Goal: Information Seeking & Learning: Compare options

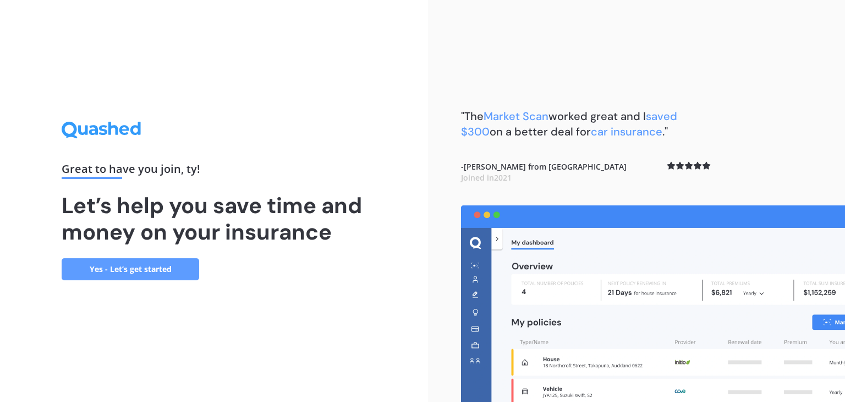
click at [149, 269] on link "Yes - Let’s get started" at bounding box center [131, 269] width 138 height 22
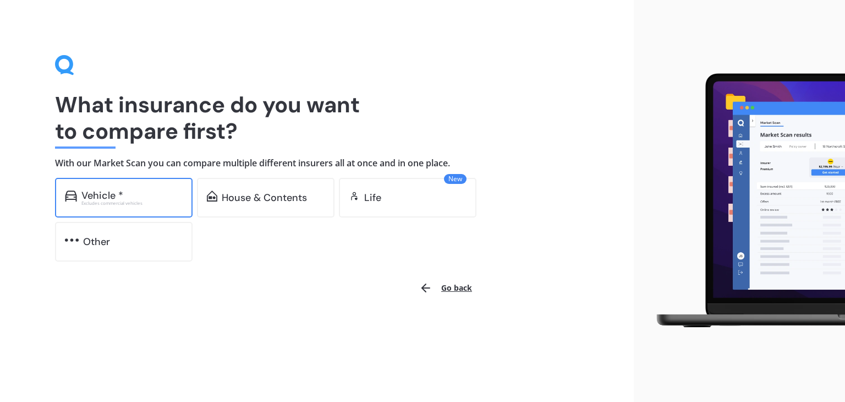
click at [117, 202] on div "Excludes commercial vehicles" at bounding box center [131, 203] width 101 height 4
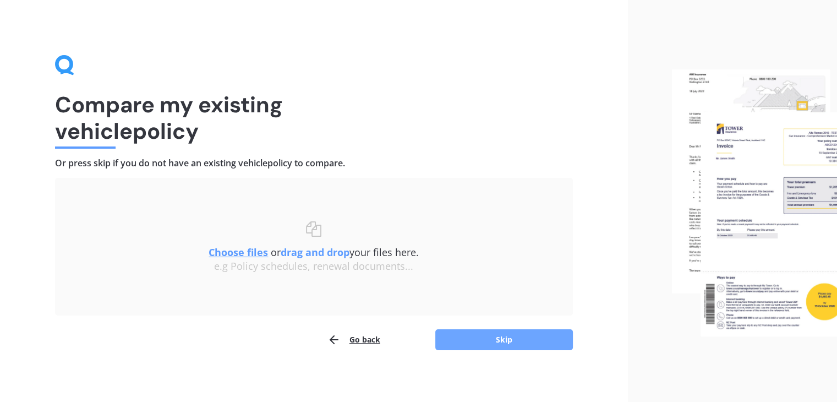
click at [447, 339] on button "Skip" at bounding box center [504, 339] width 138 height 21
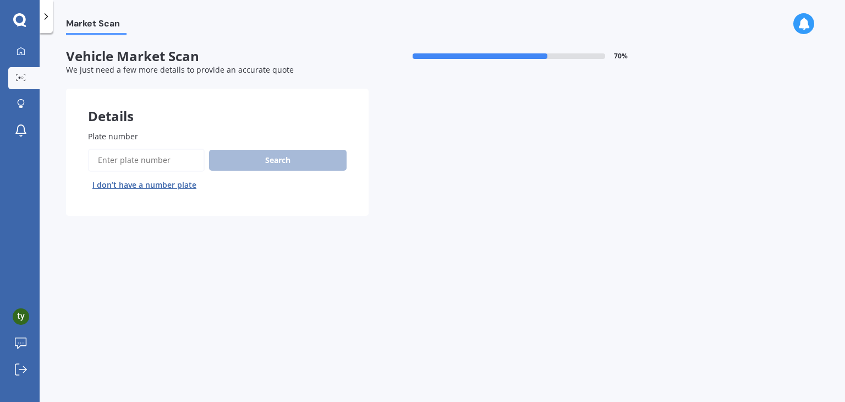
click at [132, 160] on input "Plate number" at bounding box center [146, 160] width 117 height 23
drag, startPoint x: 302, startPoint y: 161, endPoint x: 133, endPoint y: 168, distance: 169.6
click at [133, 168] on div "Search I don’t have a number plate" at bounding box center [217, 171] width 259 height 45
click at [110, 158] on input "Plate number" at bounding box center [146, 160] width 117 height 23
type input "lse286"
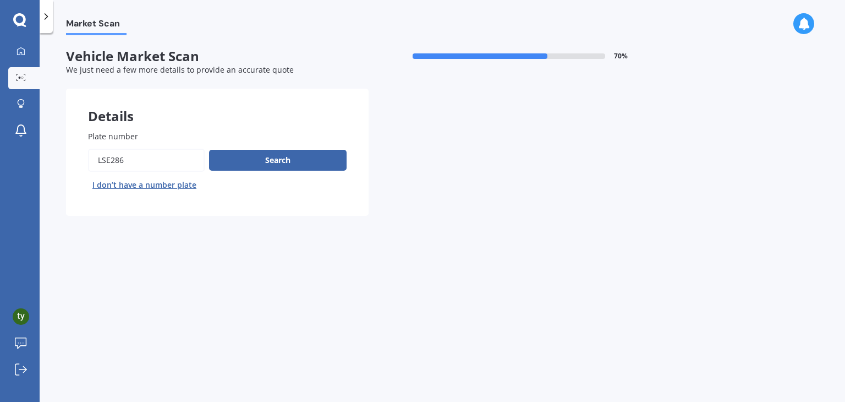
click at [0, 0] on button "Next" at bounding box center [0, 0] width 0 height 0
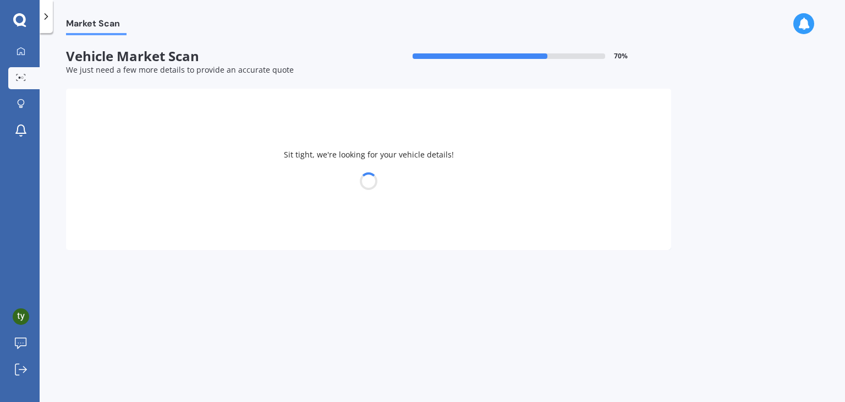
select select "MAZDA"
select select "AXELA"
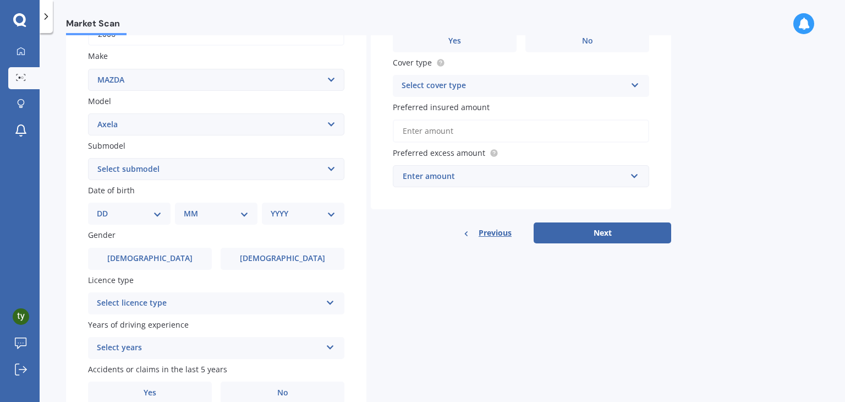
scroll to position [191, 0]
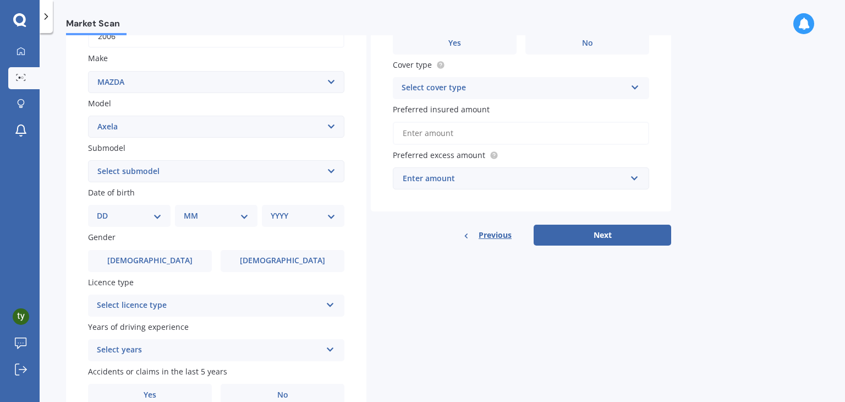
click at [174, 173] on select "Select submodel (All other) 2.3 Sporthatch 2.3 turbo Hatchback Hatchback turbo …" at bounding box center [216, 171] width 256 height 22
select select "HATCHBACK"
click at [88, 160] on select "Select submodel (All other) 2.3 Sporthatch 2.3 turbo Hatchback Hatchback turbo …" at bounding box center [216, 171] width 256 height 22
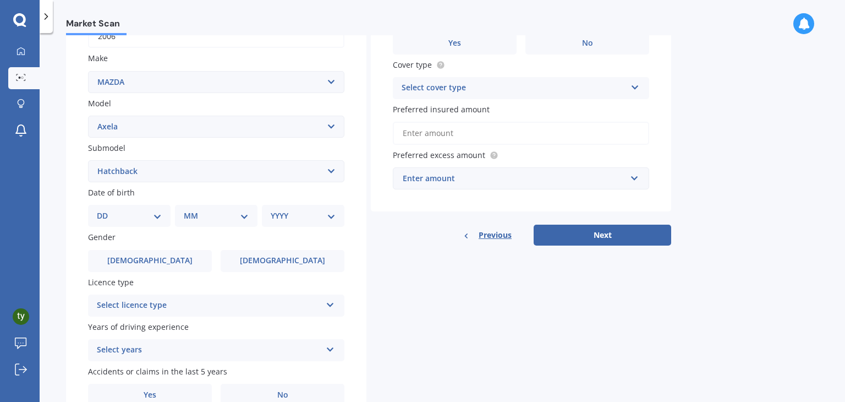
click at [152, 222] on div "DD 01 02 03 04 05 06 07 08 09 10 11 12 13 14 15 16 17 18 19 20 21 22 23 24 25 2…" at bounding box center [129, 216] width 83 height 22
click at [155, 217] on select "DD 01 02 03 04 05 06 07 08 09 10 11 12 13 14 15 16 17 18 19 20 21 22 23 24 25 2…" at bounding box center [129, 216] width 65 height 12
select select "10"
click at [106, 210] on select "DD 01 02 03 04 05 06 07 08 09 10 11 12 13 14 15 16 17 18 19 20 21 22 23 24 25 2…" at bounding box center [129, 216] width 65 height 12
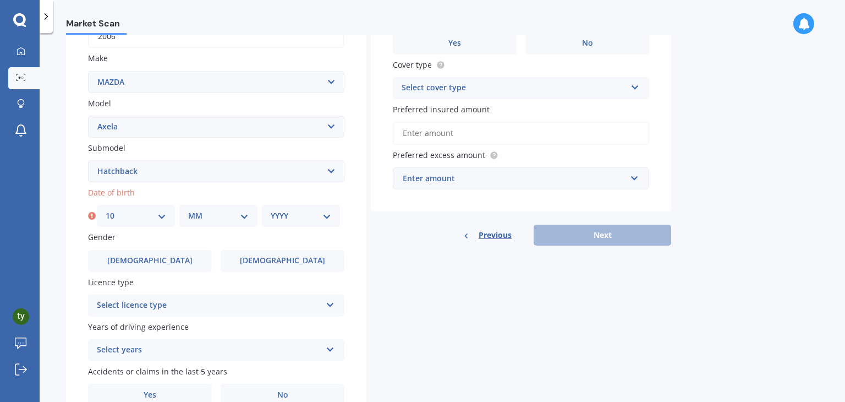
click at [213, 214] on select "MM 01 02 03 04 05 06 07 08 09 10 11 12" at bounding box center [218, 216] width 61 height 12
select select "06"
click at [188, 210] on select "MM 01 02 03 04 05 06 07 08 09 10 11 12" at bounding box center [218, 216] width 61 height 12
click at [275, 212] on select "YYYY 2025 2024 2023 2022 2021 2020 2019 2018 2017 2016 2015 2014 2013 2012 2011…" at bounding box center [301, 216] width 61 height 12
select select "1988"
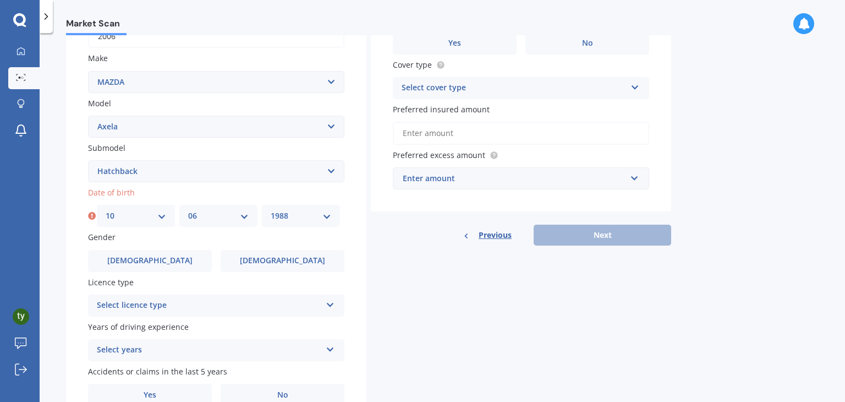
click at [271, 210] on select "YYYY 2025 2024 2023 2022 2021 2020 2019 2018 2017 2016 2015 2014 2013 2012 2011…" at bounding box center [301, 216] width 61 height 12
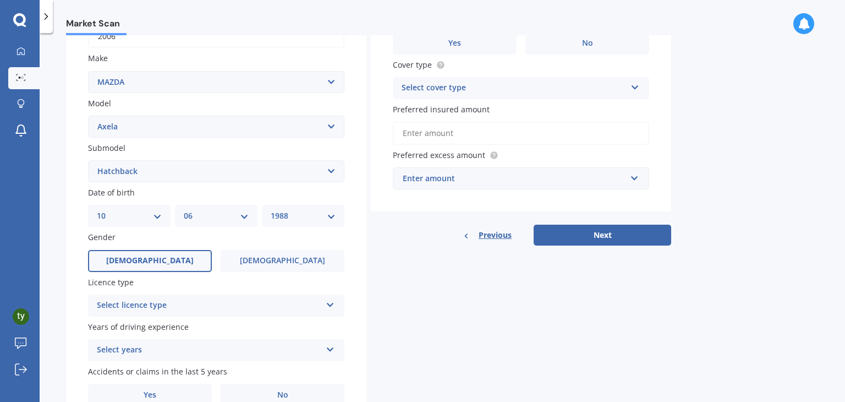
click at [177, 262] on label "[DEMOGRAPHIC_DATA]" at bounding box center [150, 261] width 124 height 22
click at [0, 0] on input "[DEMOGRAPHIC_DATA]" at bounding box center [0, 0] width 0 height 0
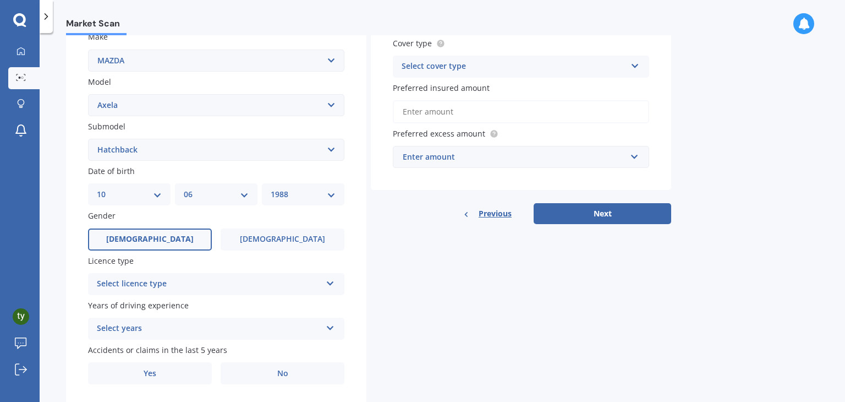
scroll to position [246, 0]
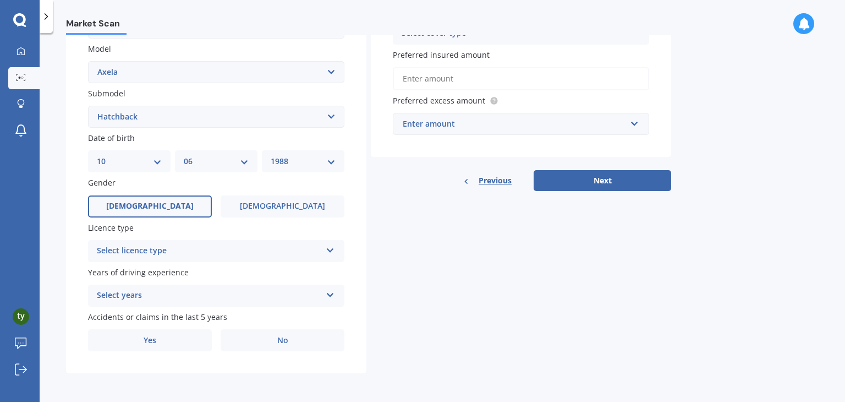
click at [215, 254] on div "Select licence type" at bounding box center [209, 250] width 224 height 13
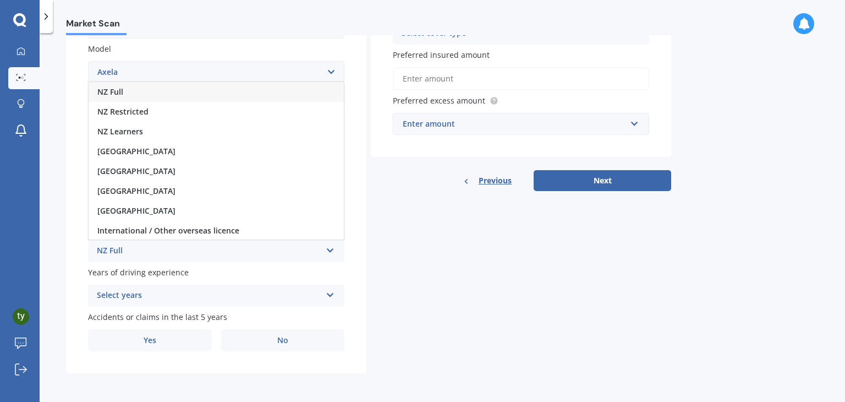
click at [147, 97] on div "NZ Full" at bounding box center [216, 92] width 255 height 20
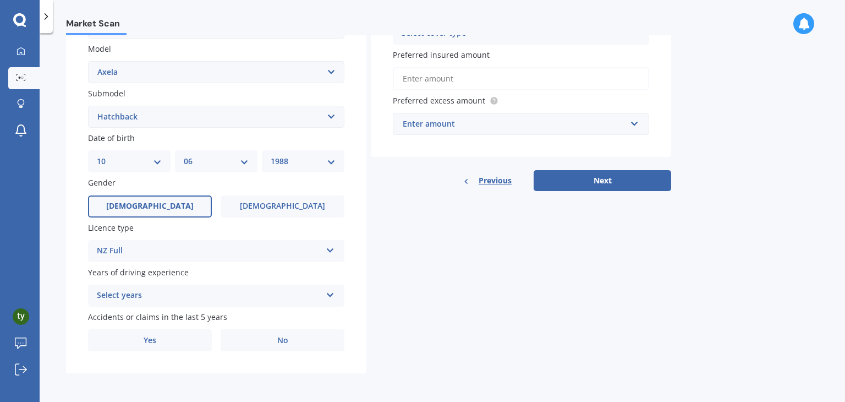
click at [180, 295] on div "Select years" at bounding box center [209, 295] width 224 height 13
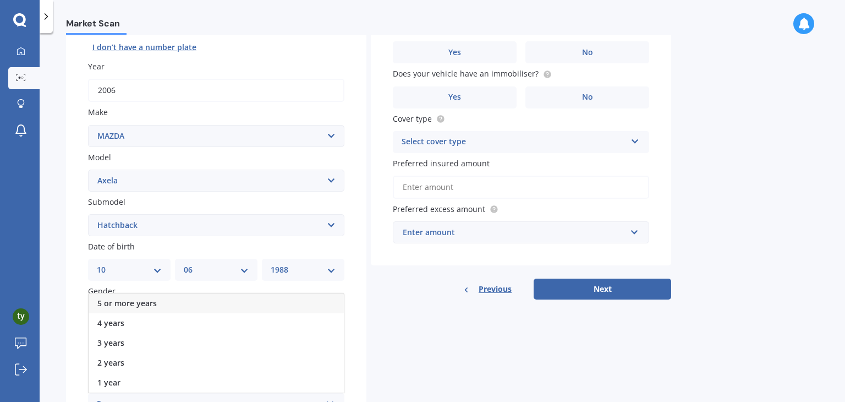
scroll to position [81, 0]
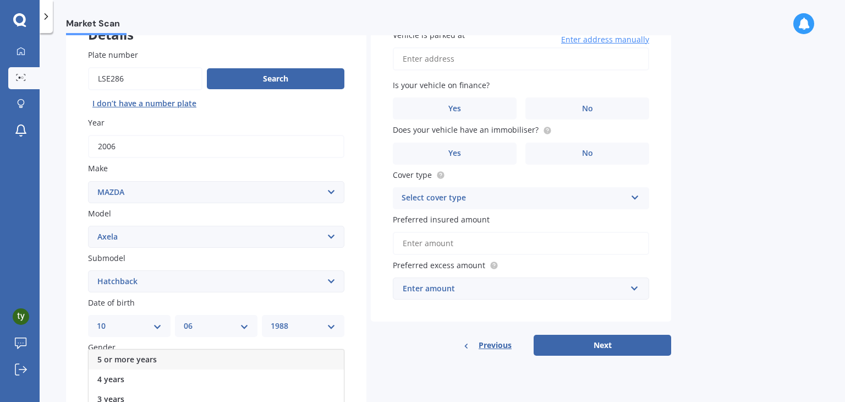
click at [162, 355] on div "5 or more years" at bounding box center [216, 359] width 255 height 20
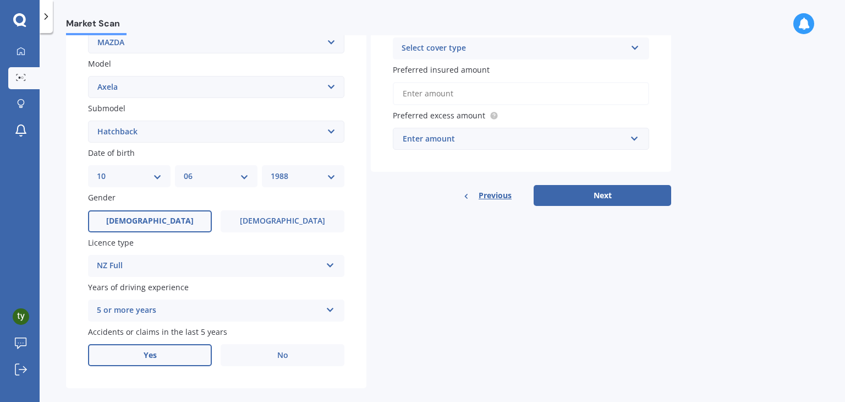
scroll to position [246, 0]
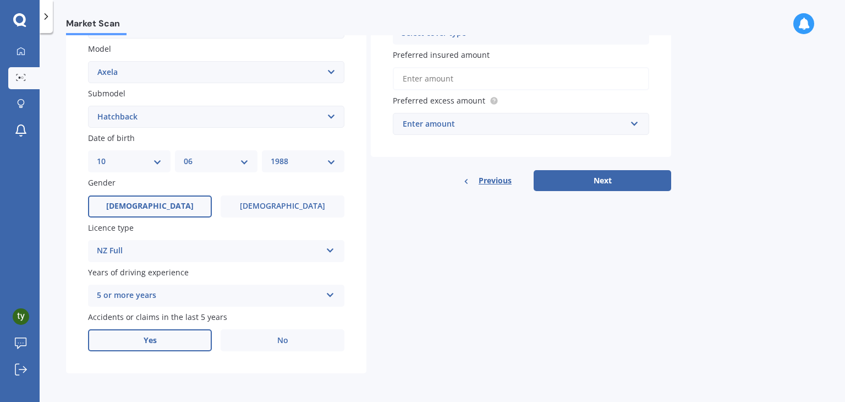
click at [180, 344] on label "Yes" at bounding box center [150, 340] width 124 height 22
click at [0, 0] on input "Yes" at bounding box center [0, 0] width 0 height 0
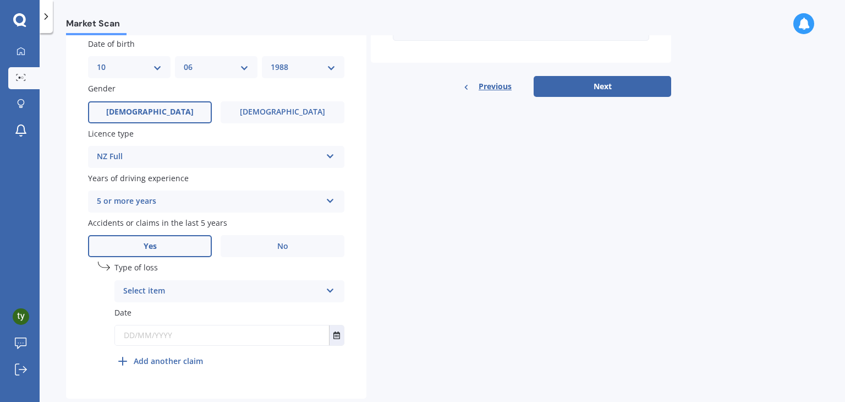
scroll to position [365, 0]
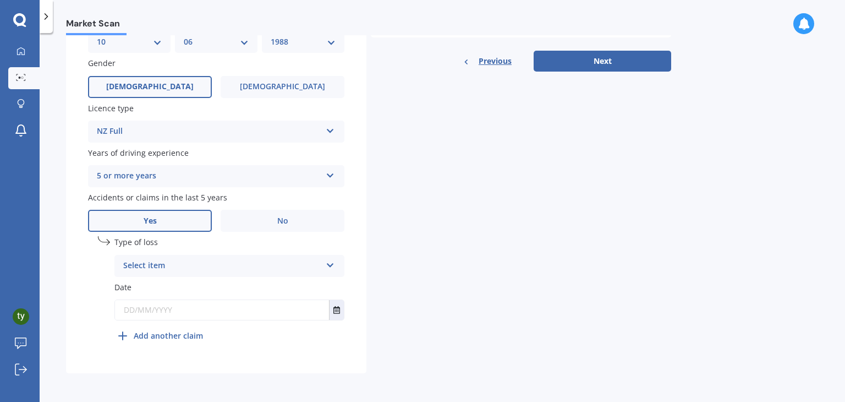
click at [230, 269] on div "Select item" at bounding box center [222, 265] width 198 height 13
click at [213, 290] on div "At fault accident" at bounding box center [229, 287] width 229 height 20
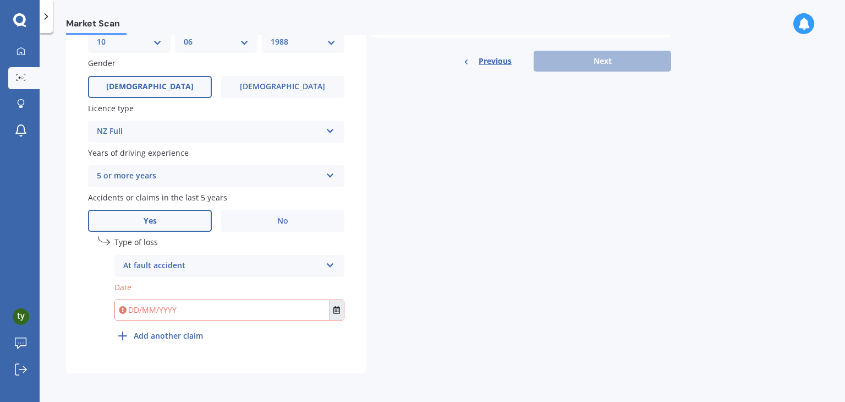
click at [336, 310] on icon "Select date" at bounding box center [336, 310] width 7 height 8
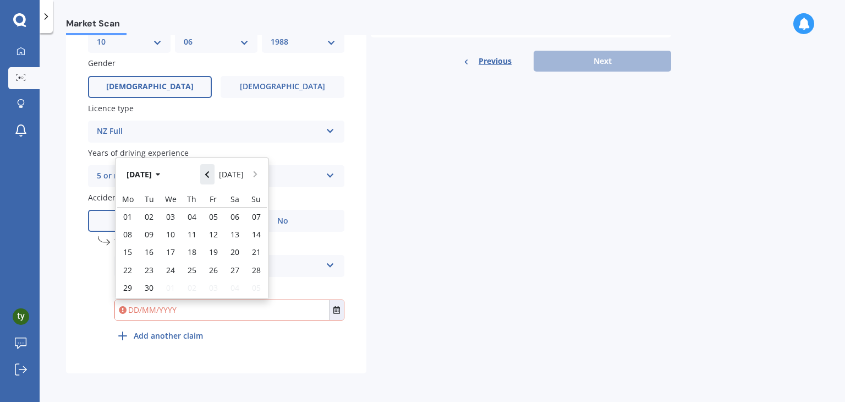
click at [210, 174] on icon "Navigate back" at bounding box center [207, 175] width 5 height 8
click at [210, 174] on icon "Navigate back" at bounding box center [207, 171] width 5 height 8
click at [210, 174] on icon "Navigate back" at bounding box center [207, 175] width 5 height 8
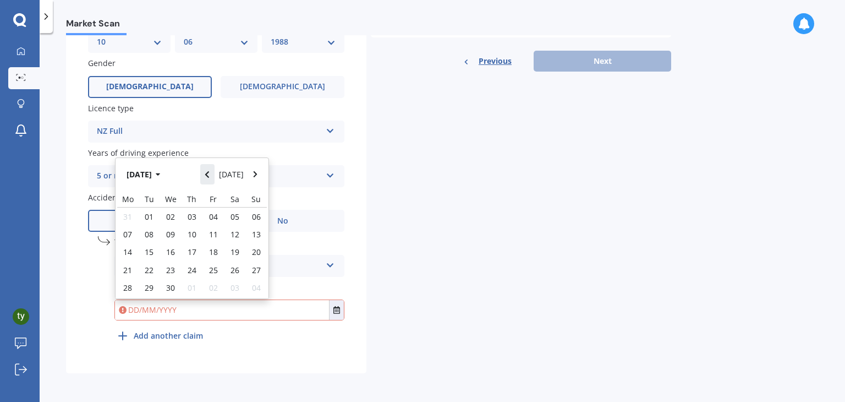
click at [210, 174] on icon "Navigate back" at bounding box center [207, 175] width 5 height 8
click at [150, 260] on span "18" at bounding box center [149, 258] width 9 height 10
type input "[DATE]"
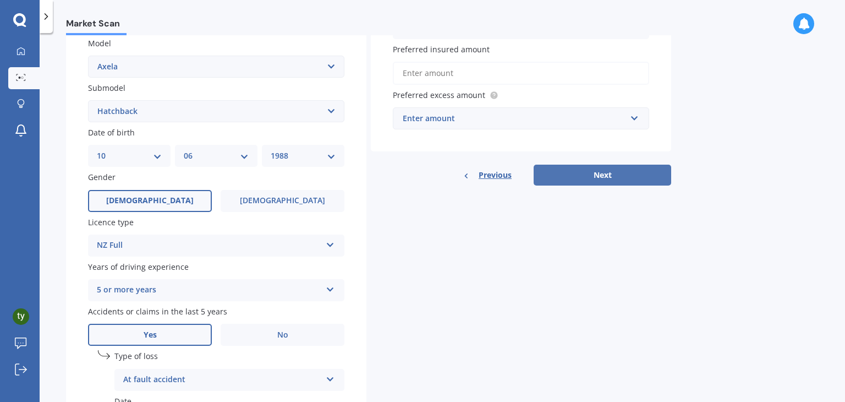
scroll to position [200, 0]
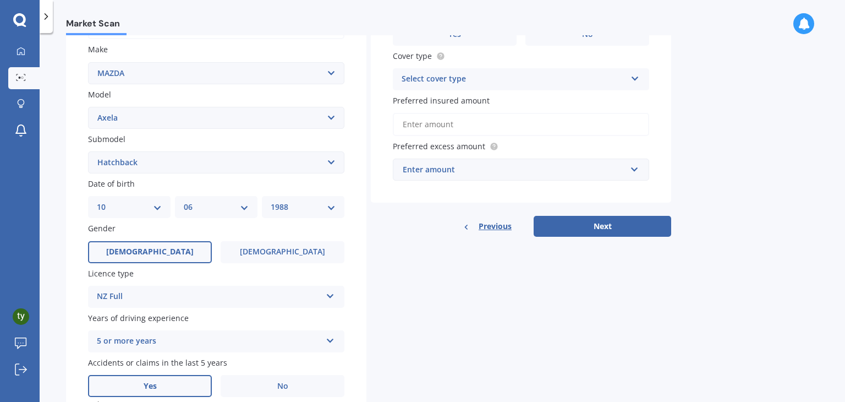
click at [510, 80] on div "Select cover type" at bounding box center [514, 79] width 224 height 13
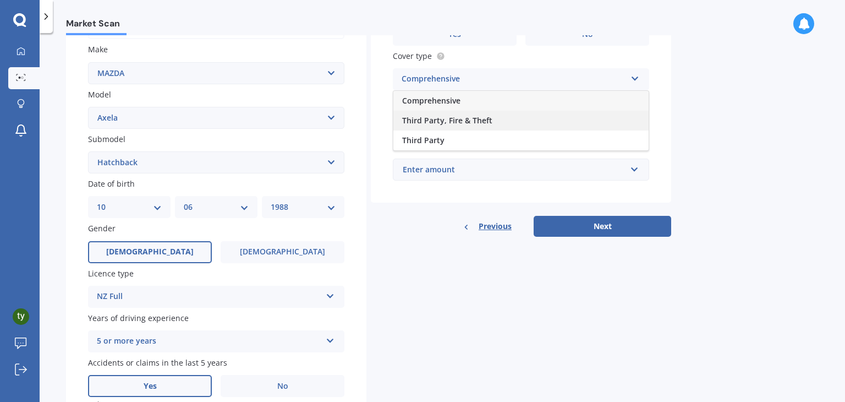
click at [495, 117] on div "Third Party, Fire & Theft" at bounding box center [520, 121] width 255 height 20
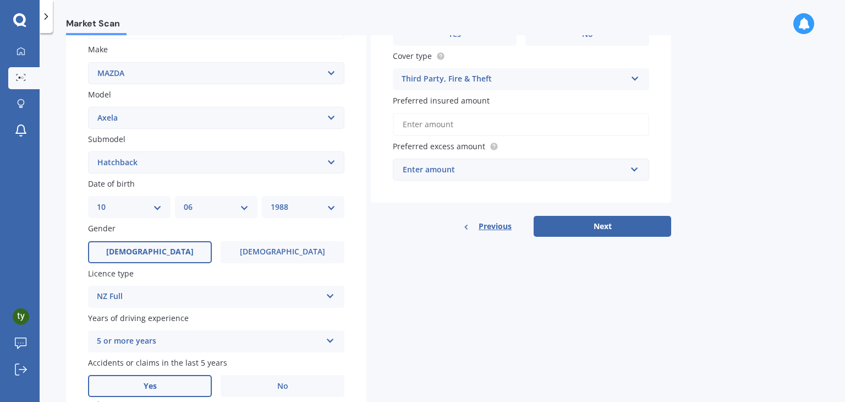
click at [500, 131] on input "Preferred insured amount" at bounding box center [521, 124] width 256 height 23
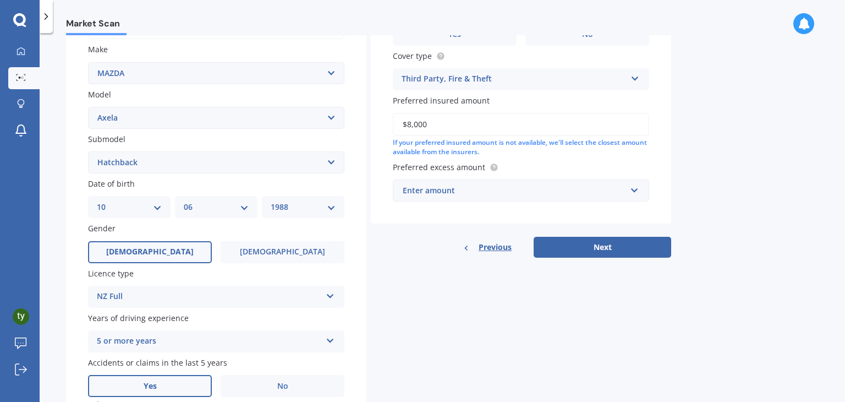
type input "$8,000"
click at [535, 191] on div "Enter amount" at bounding box center [514, 190] width 223 height 12
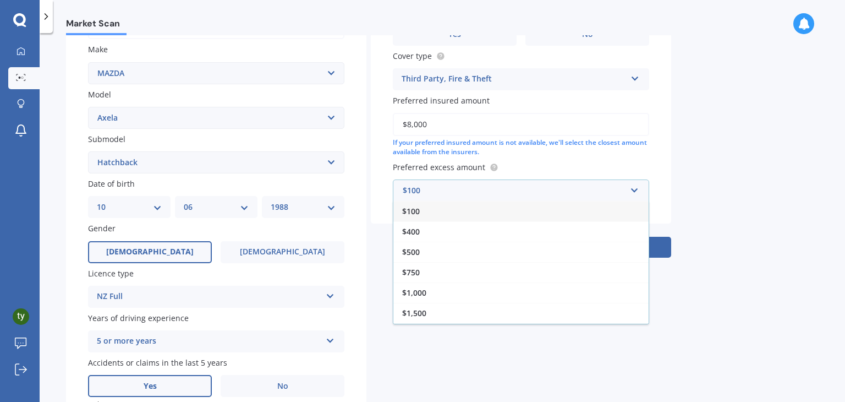
click at [446, 208] on div "$100" at bounding box center [520, 211] width 255 height 20
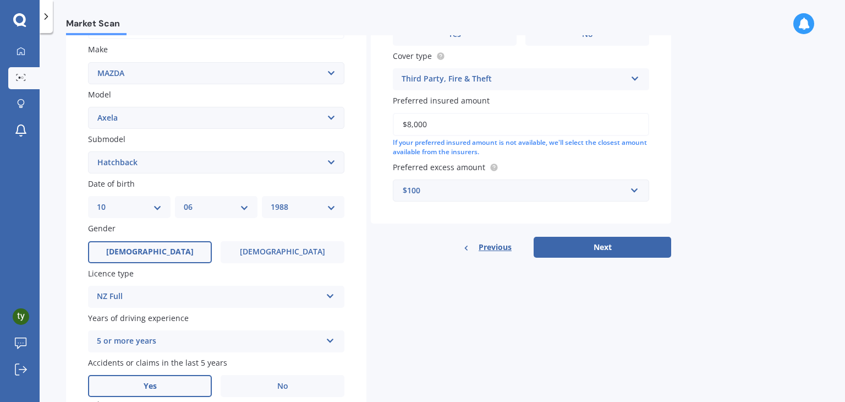
click at [614, 191] on div "$100" at bounding box center [514, 190] width 223 height 12
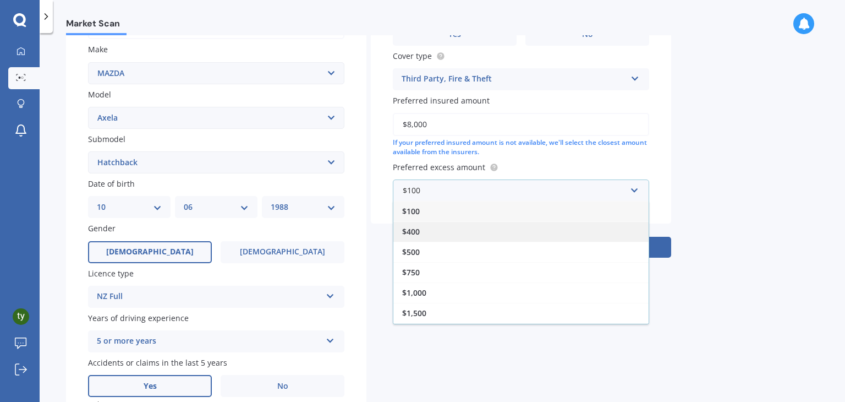
click at [489, 228] on div "$400" at bounding box center [520, 231] width 255 height 20
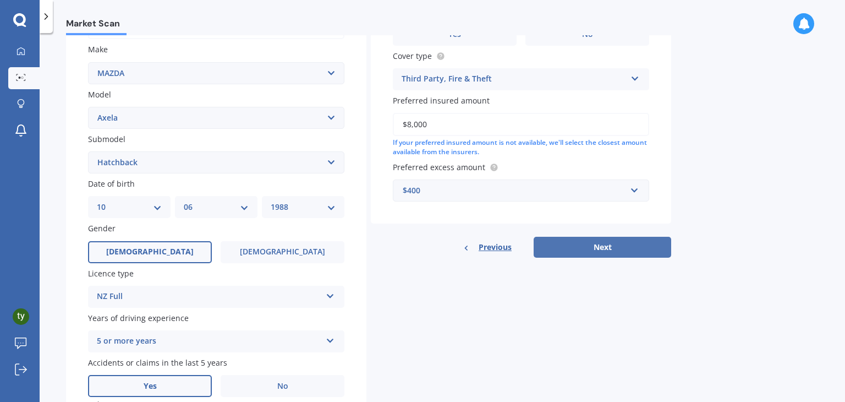
click at [595, 243] on button "Next" at bounding box center [603, 247] width 138 height 21
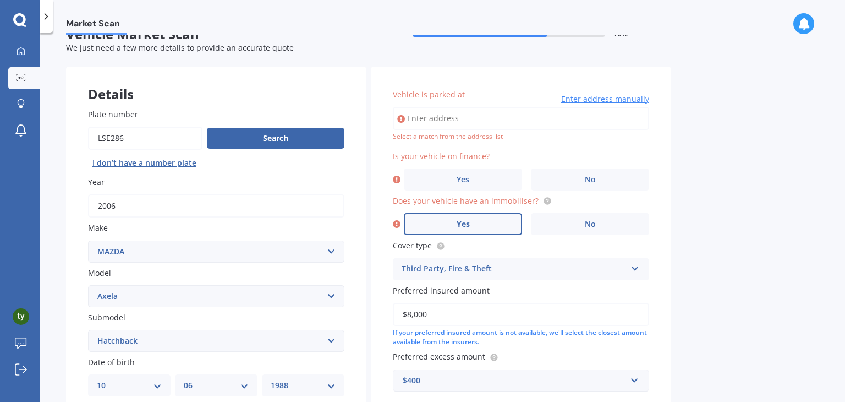
scroll to position [20, 0]
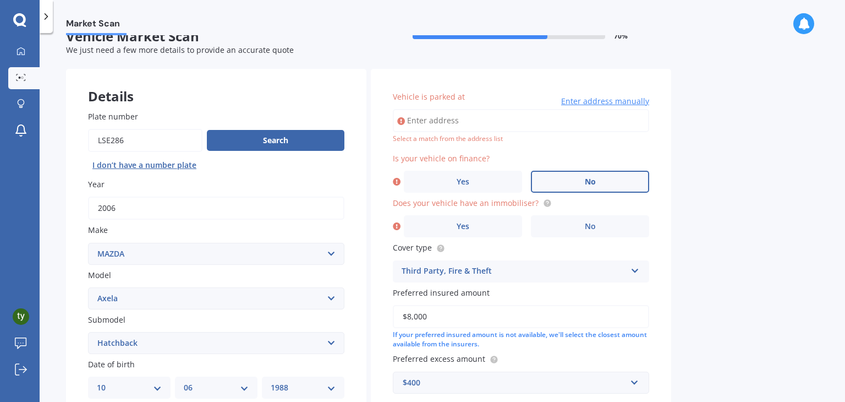
click at [597, 179] on label "No" at bounding box center [590, 182] width 118 height 22
click at [0, 0] on input "No" at bounding box center [0, 0] width 0 height 0
click at [585, 224] on span "No" at bounding box center [590, 226] width 11 height 9
click at [0, 0] on input "No" at bounding box center [0, 0] width 0 height 0
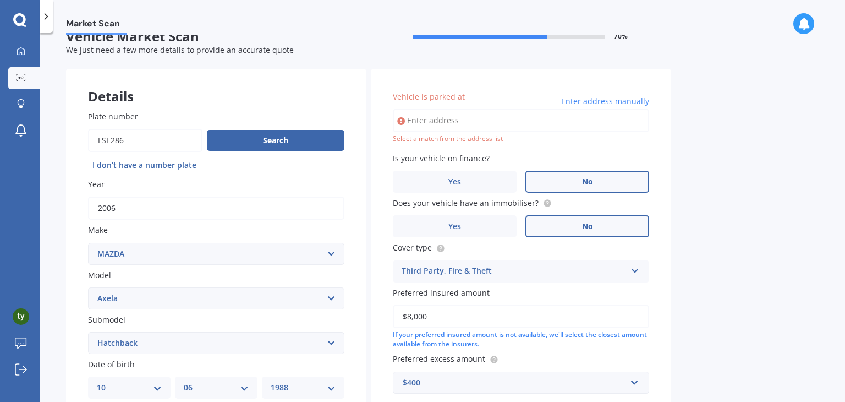
click at [457, 117] on input "Vehicle is parked at" at bounding box center [521, 120] width 256 height 23
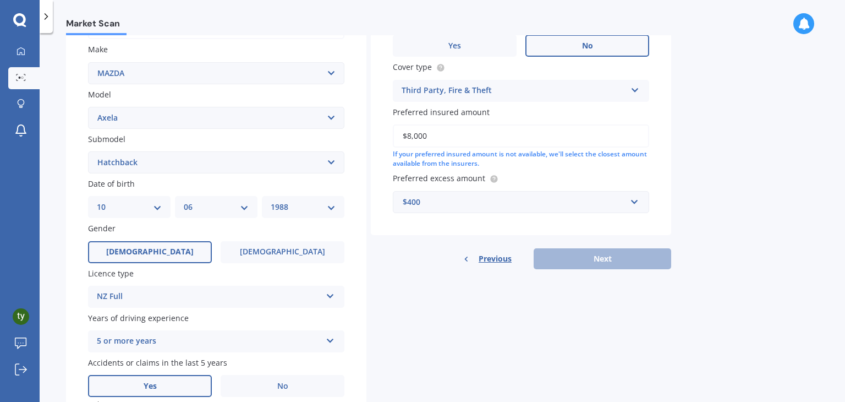
scroll to position [295, 0]
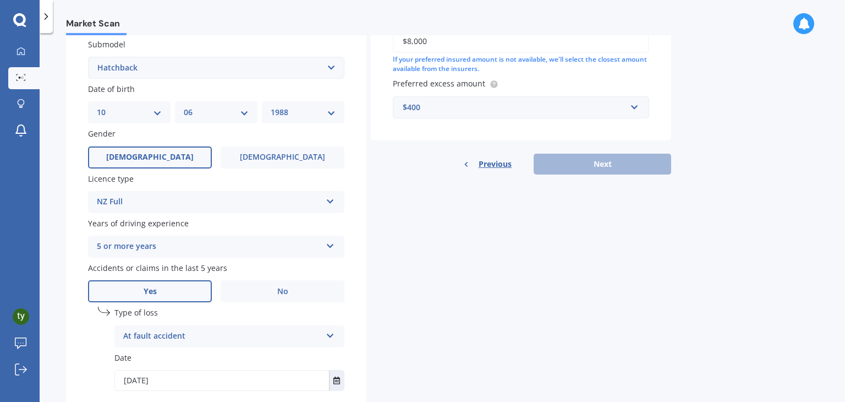
click at [583, 166] on div "Previous Next" at bounding box center [521, 163] width 300 height 21
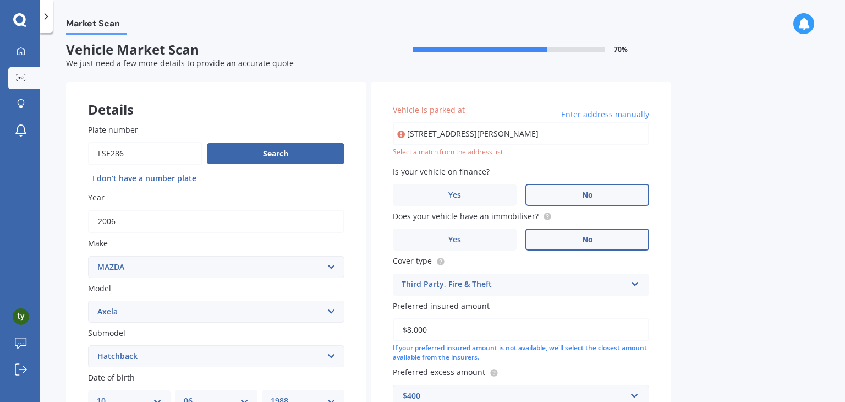
scroll to position [0, 0]
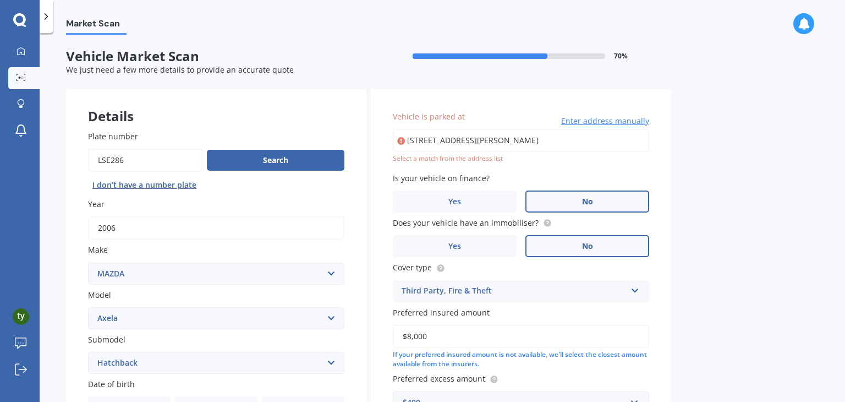
click at [605, 141] on input "[STREET_ADDRESS][PERSON_NAME]" at bounding box center [521, 140] width 256 height 23
click at [612, 134] on input "[STREET_ADDRESS][PERSON_NAME]" at bounding box center [521, 140] width 256 height 23
click at [610, 138] on input "[STREET_ADDRESS][PERSON_NAME]" at bounding box center [521, 140] width 256 height 23
click at [612, 138] on input "[STREET_ADDRESS][PERSON_NAME]" at bounding box center [521, 140] width 256 height 23
type input "[STREET_ADDRESS][PERSON_NAME]"
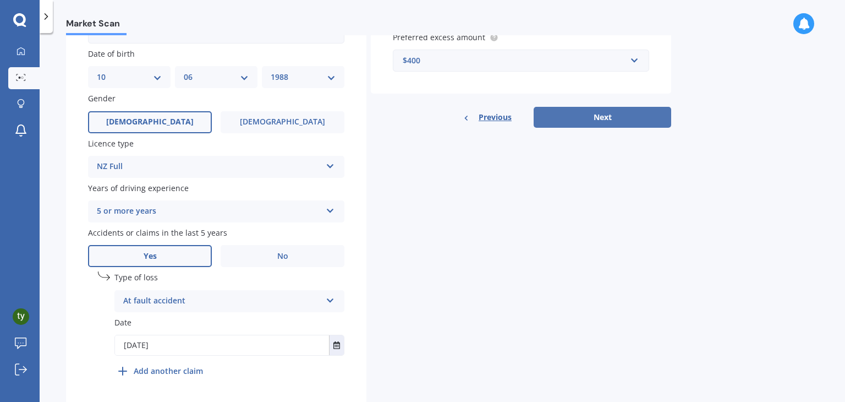
click at [601, 115] on button "Next" at bounding box center [603, 117] width 138 height 21
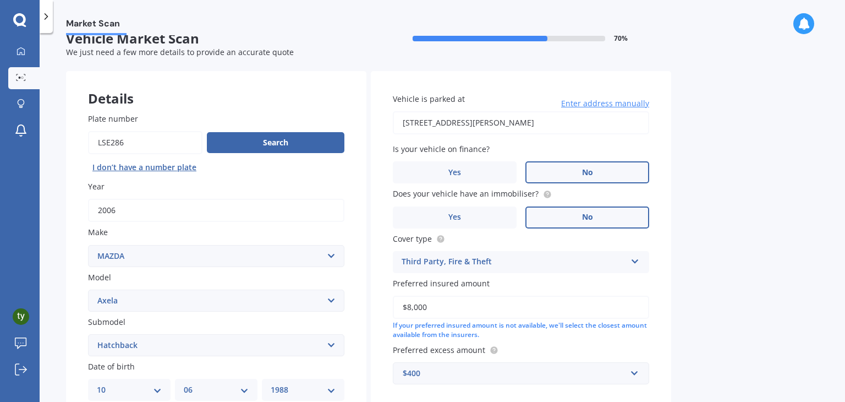
select select "10"
select select "06"
select select "1988"
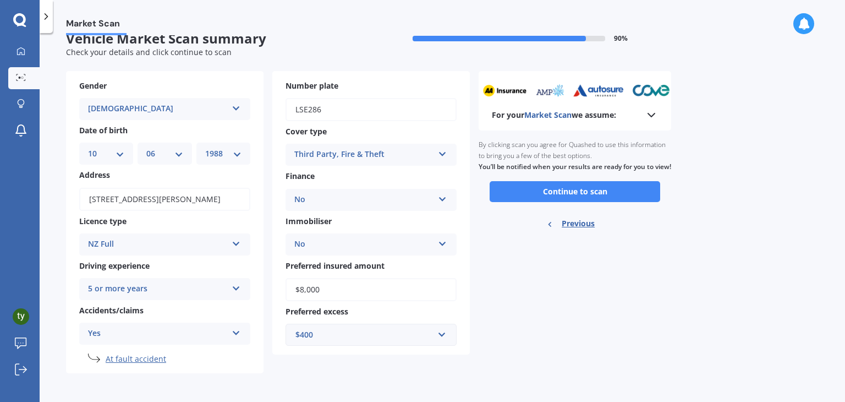
scroll to position [0, 0]
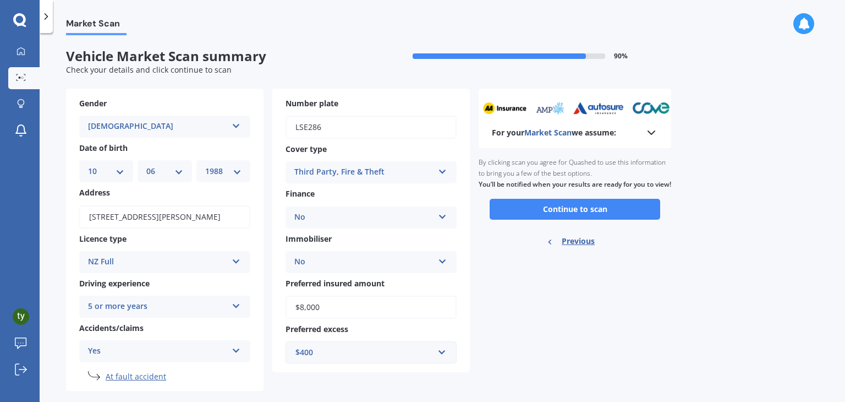
click at [654, 131] on polyline at bounding box center [651, 132] width 7 height 3
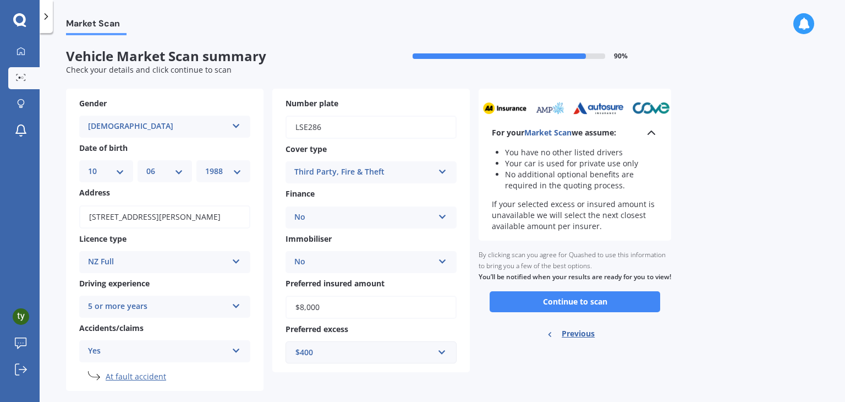
click at [654, 130] on icon at bounding box center [651, 132] width 13 height 13
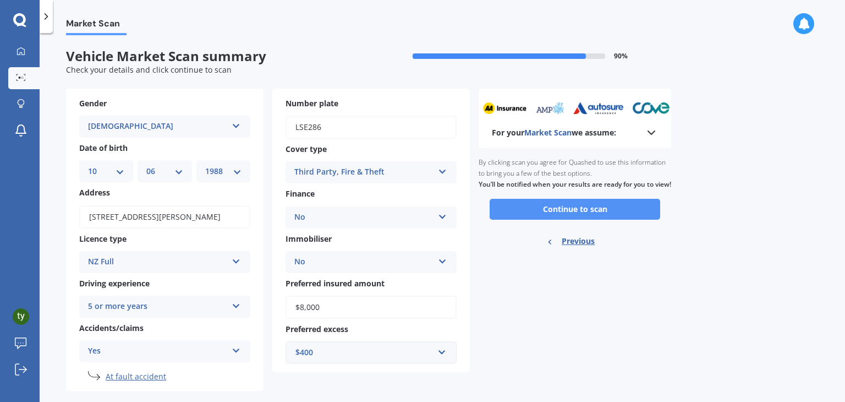
click at [566, 220] on button "Continue to scan" at bounding box center [575, 209] width 171 height 21
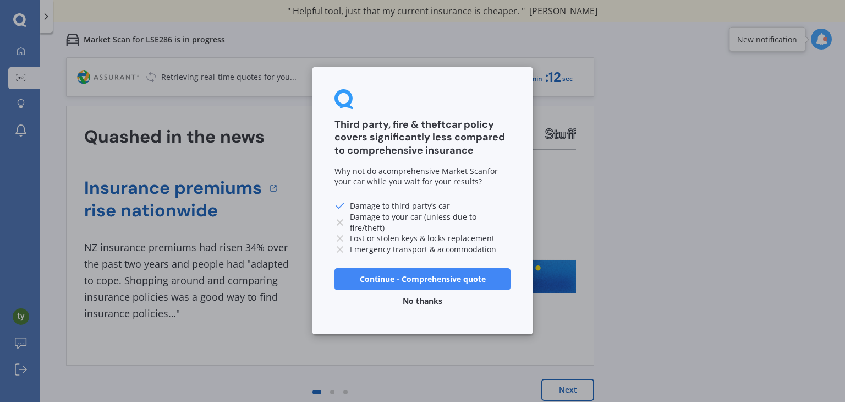
click at [434, 278] on button "Continue - Comprehensive quote" at bounding box center [422, 279] width 176 height 22
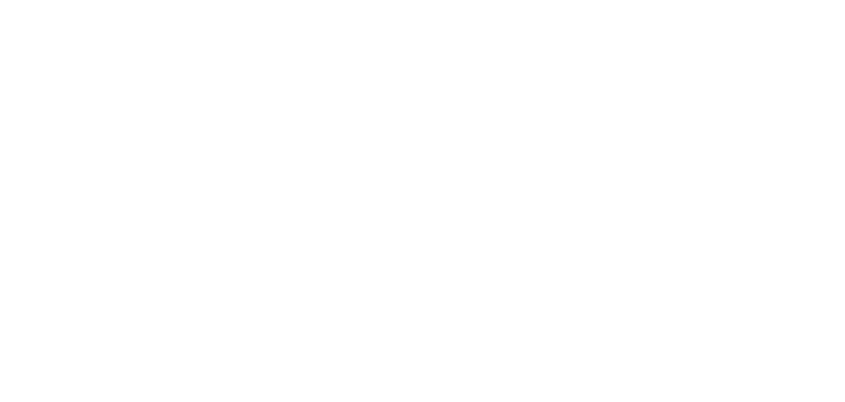
click at [174, 62] on div at bounding box center [422, 201] width 845 height 402
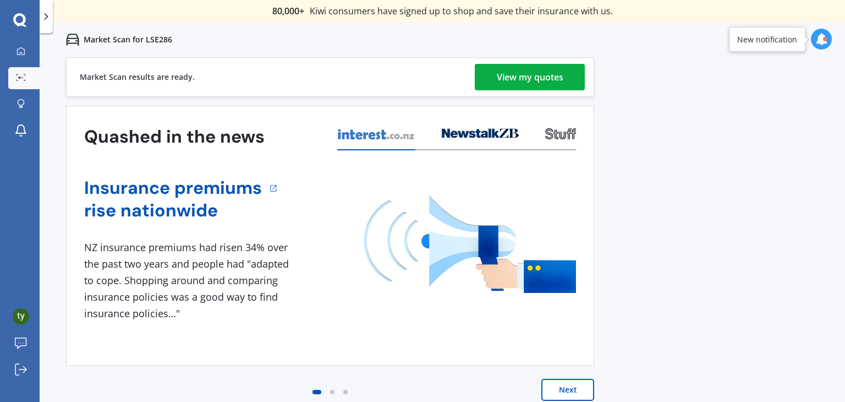
click at [520, 79] on div "View my quotes" at bounding box center [530, 77] width 67 height 26
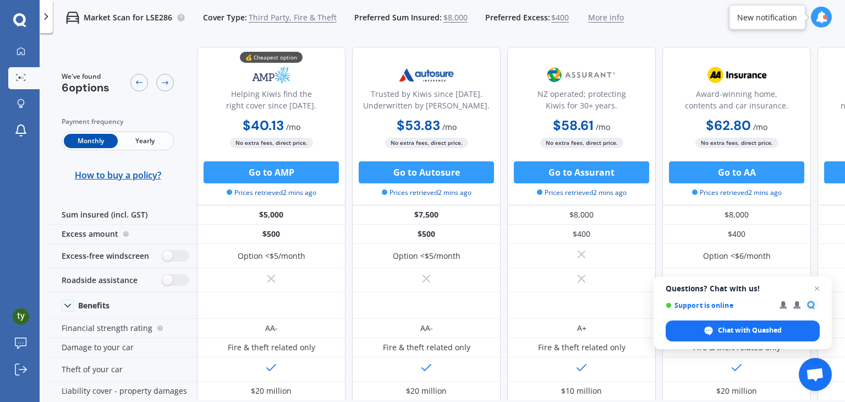
click at [141, 140] on span "Yearly" at bounding box center [145, 141] width 54 height 14
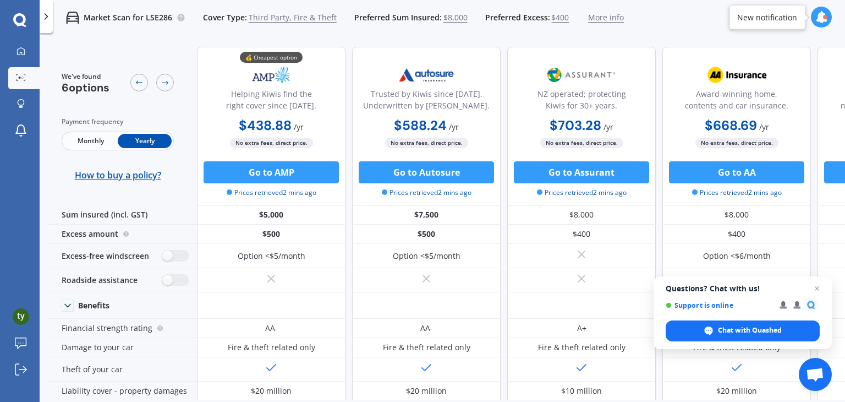
click at [268, 17] on span "Third Party, Fire & Theft" at bounding box center [293, 17] width 88 height 11
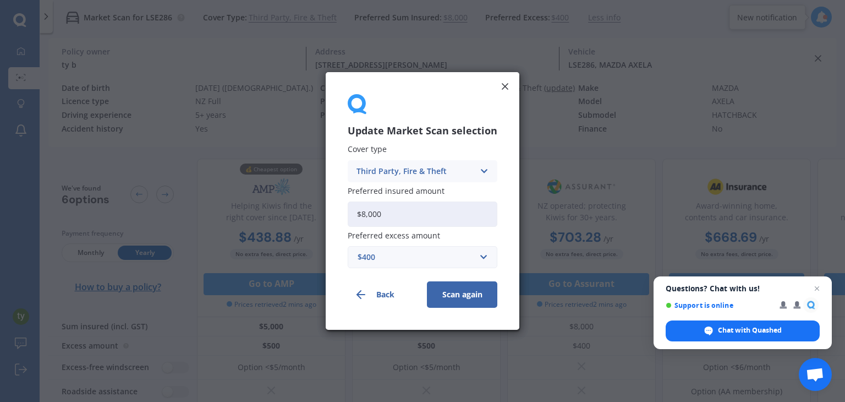
click at [443, 168] on div "Third Party, Fire & Theft" at bounding box center [415, 171] width 118 height 12
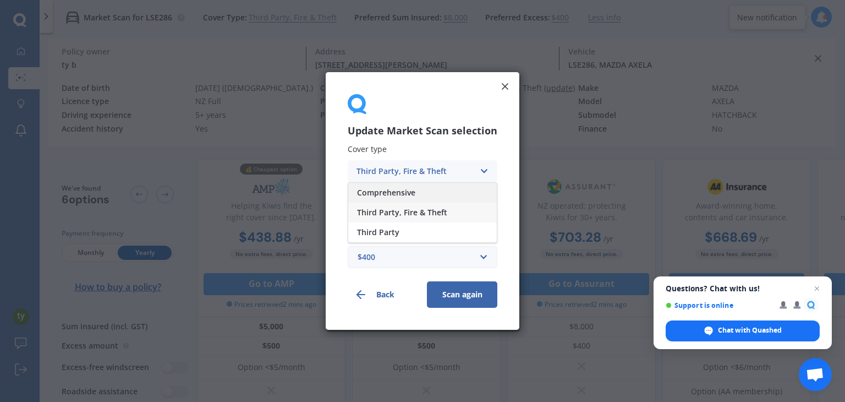
click at [426, 191] on div "Comprehensive" at bounding box center [422, 193] width 149 height 20
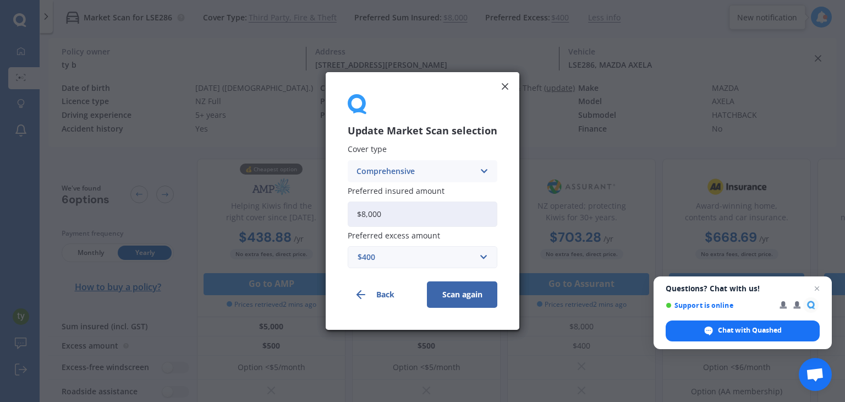
click at [467, 298] on button "Scan again" at bounding box center [462, 294] width 70 height 26
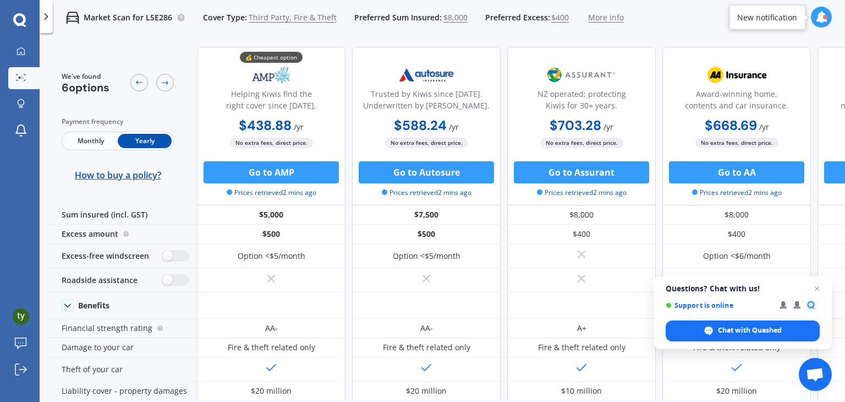
click at [95, 143] on span "Monthly" at bounding box center [91, 141] width 54 height 14
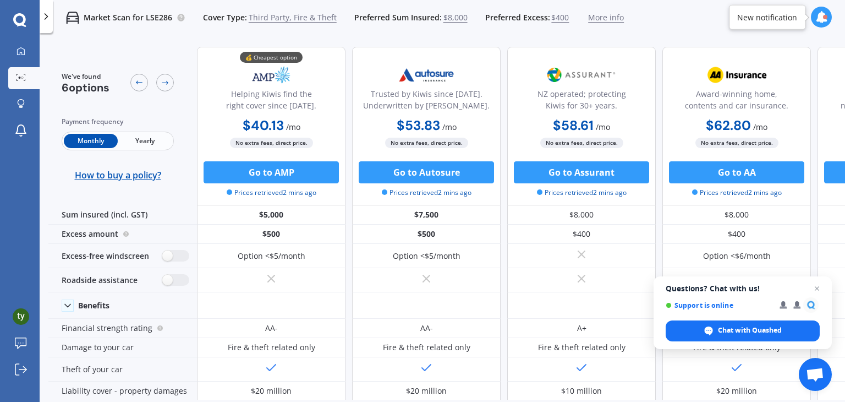
click at [133, 138] on span "Yearly" at bounding box center [145, 141] width 54 height 14
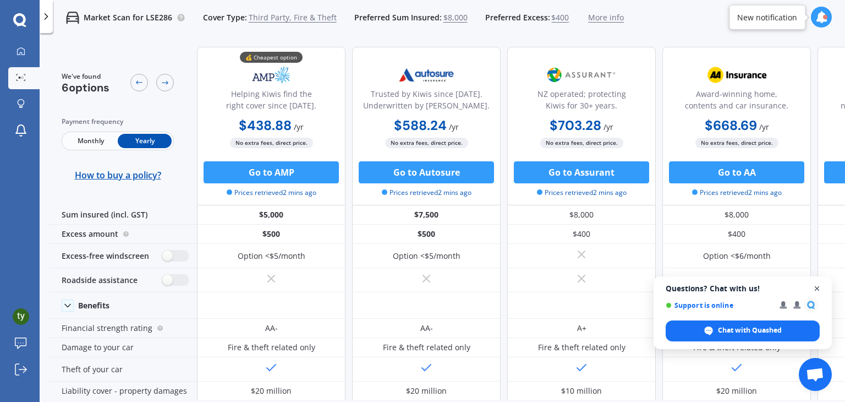
click at [815, 287] on span "Close chat" at bounding box center [817, 289] width 14 height 14
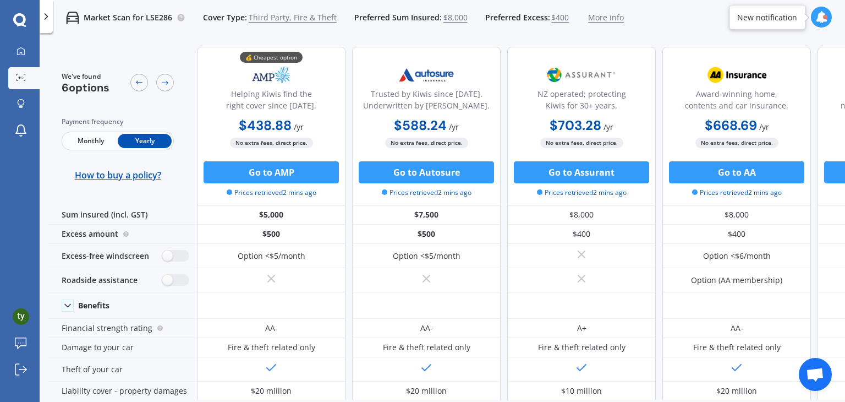
click at [289, 18] on span "Third Party, Fire & Theft" at bounding box center [293, 17] width 88 height 11
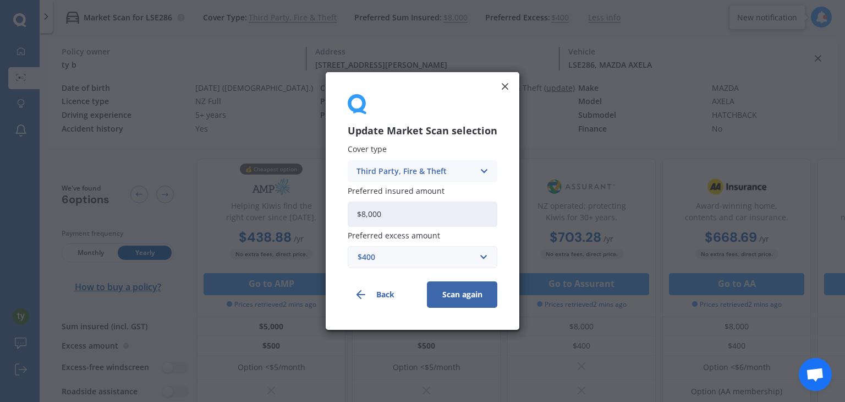
click at [391, 174] on div "Third Party, Fire & Theft" at bounding box center [415, 171] width 118 height 12
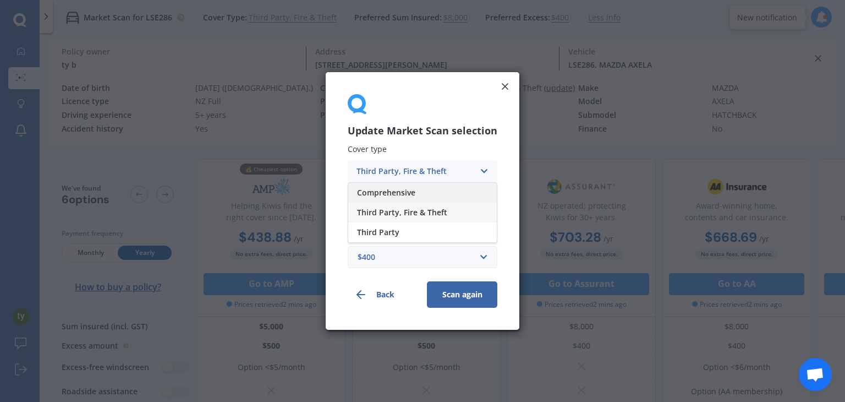
click at [390, 191] on span "Comprehensive" at bounding box center [386, 193] width 58 height 8
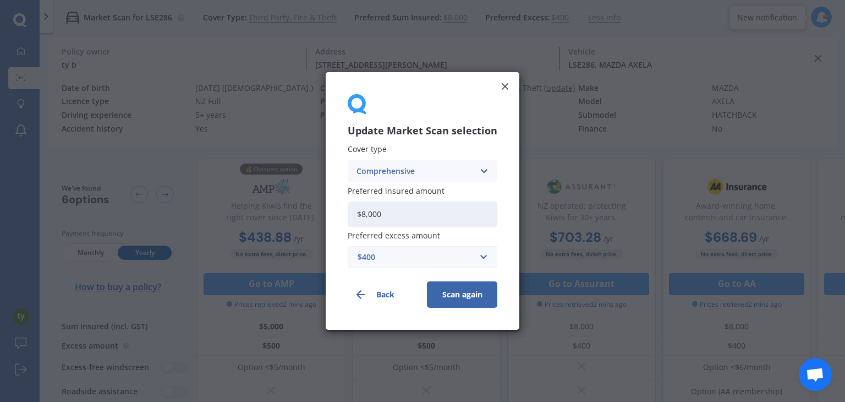
click at [452, 290] on button "Scan again" at bounding box center [462, 294] width 70 height 26
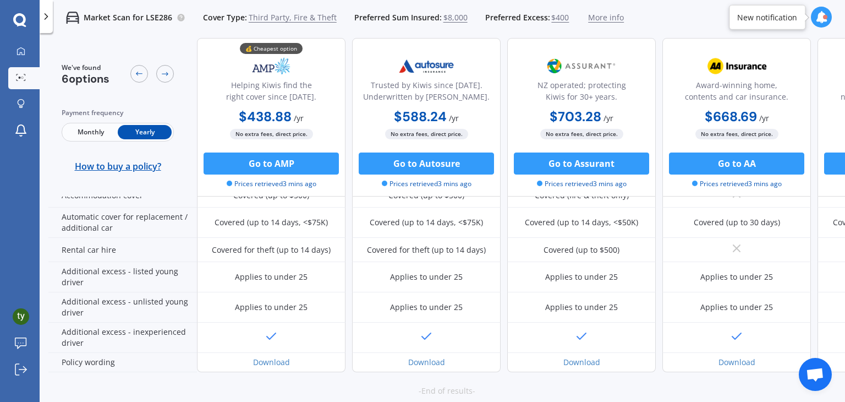
scroll to position [372, 0]
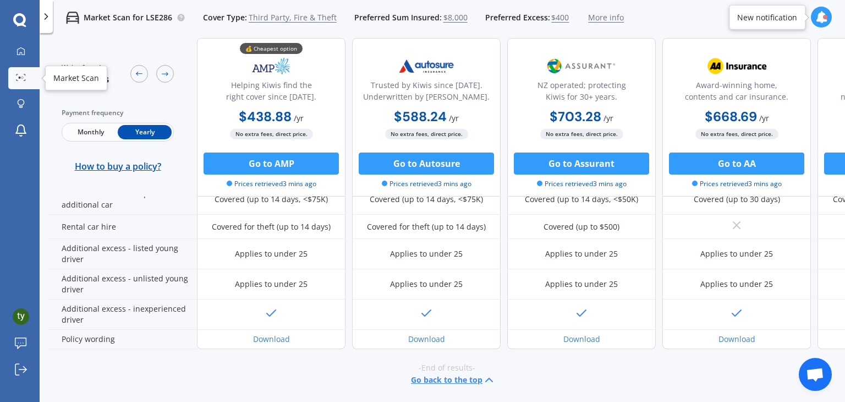
click at [26, 78] on div at bounding box center [21, 78] width 17 height 8
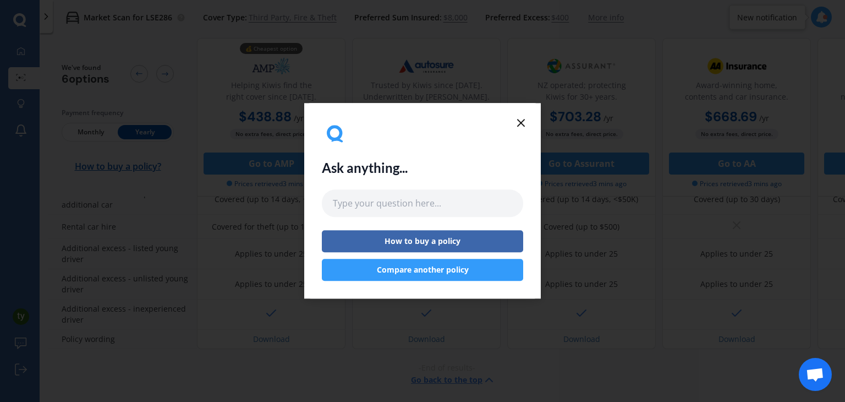
drag, startPoint x: 539, startPoint y: 124, endPoint x: 531, endPoint y: 122, distance: 8.5
click at [537, 124] on div "Ask anything... How to buy a policy Compare another policy" at bounding box center [422, 200] width 237 height 195
click at [524, 122] on icon at bounding box center [520, 122] width 13 height 13
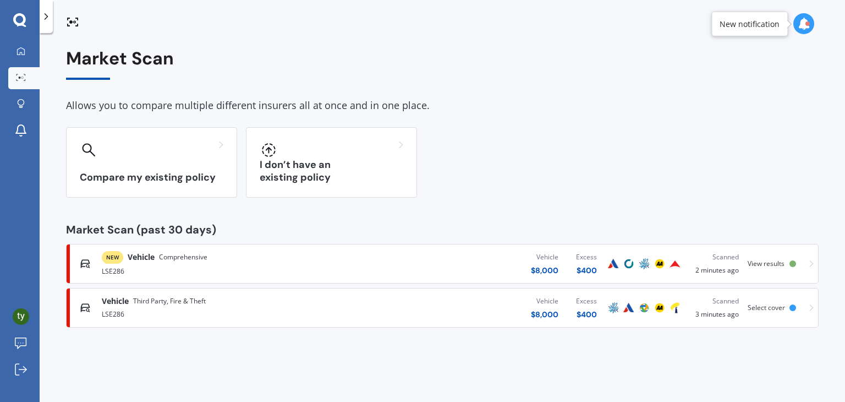
click at [215, 265] on div "LSE286" at bounding box center [222, 270] width 241 height 13
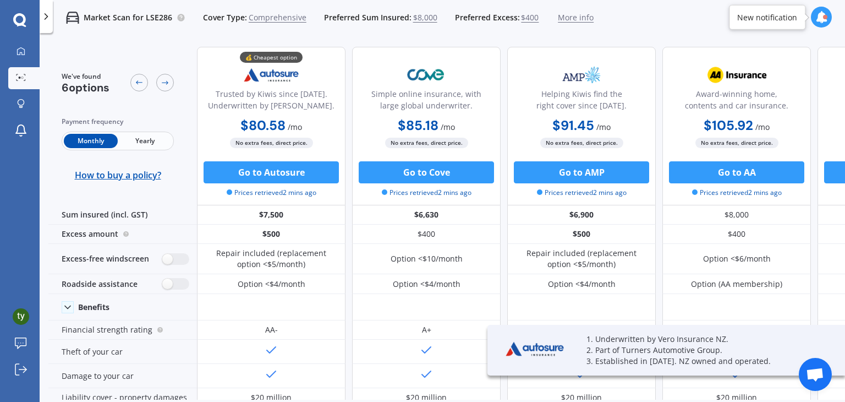
click at [145, 136] on span "Yearly" at bounding box center [145, 141] width 54 height 14
click at [420, 20] on span "$8,000" at bounding box center [425, 17] width 24 height 11
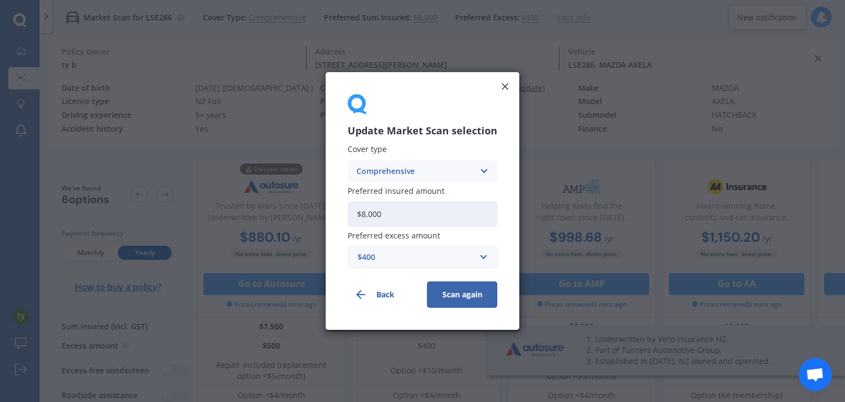
drag, startPoint x: 395, startPoint y: 219, endPoint x: 325, endPoint y: 219, distance: 69.9
click at [325, 219] on div "Update Market Scan selection Cover type Comprehensive Comprehensive Third Party…" at bounding box center [422, 201] width 845 height 402
click at [421, 218] on input "$8,000" at bounding box center [423, 213] width 150 height 25
type input "$8"
type input "$5,000"
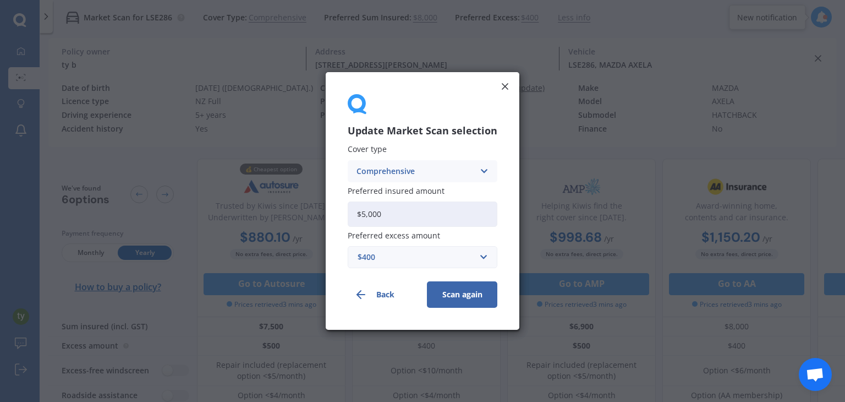
click at [454, 291] on button "Scan again" at bounding box center [462, 294] width 70 height 26
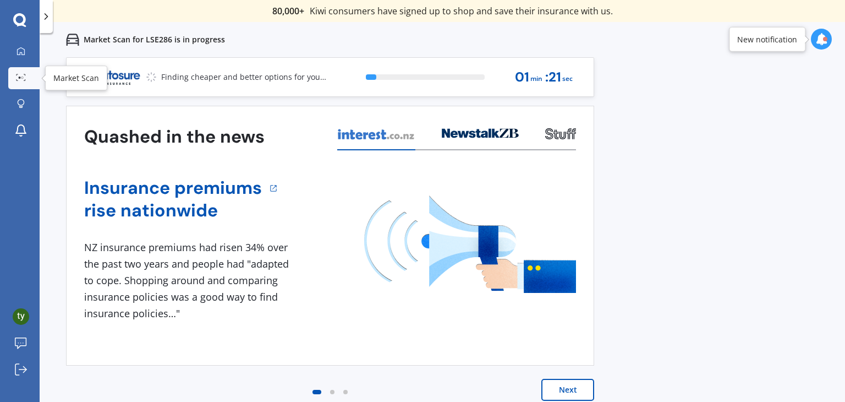
click at [21, 77] on icon at bounding box center [21, 77] width 10 height 7
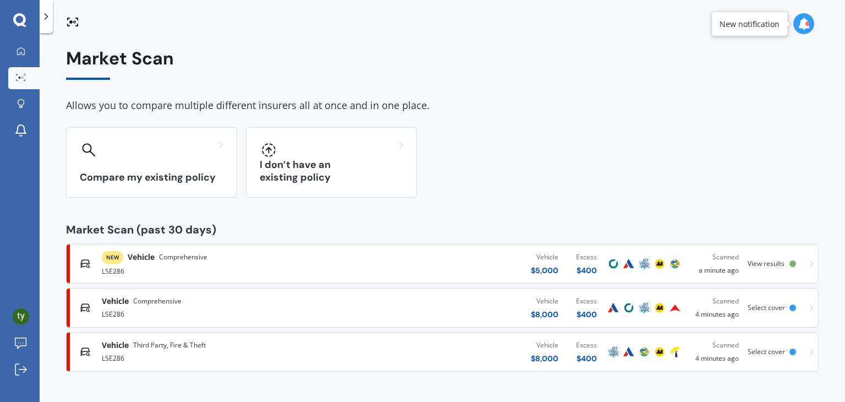
click at [270, 261] on div "NEW Vehicle Comprehensive" at bounding box center [222, 257] width 241 height 13
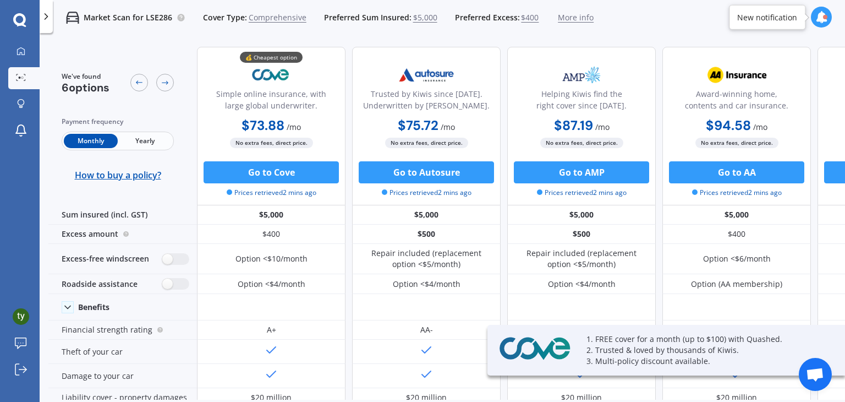
click at [143, 141] on span "Yearly" at bounding box center [145, 141] width 54 height 14
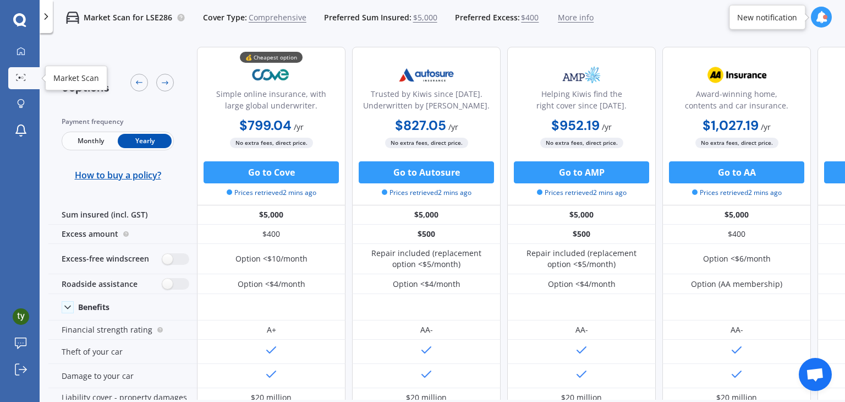
click at [21, 75] on icon at bounding box center [21, 77] width 10 height 7
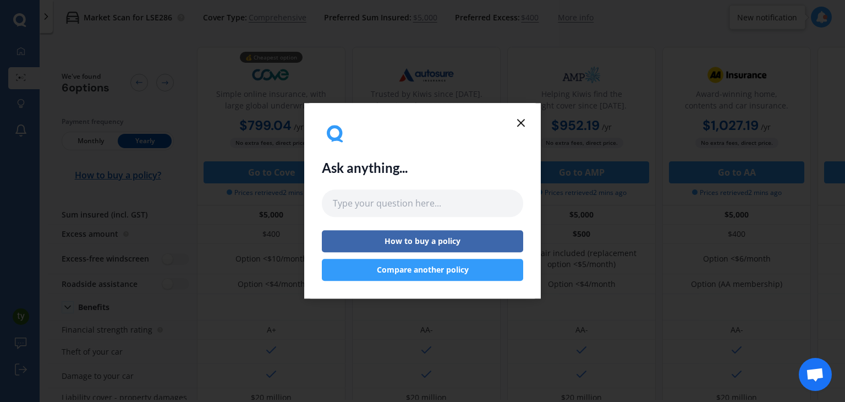
click at [524, 124] on icon at bounding box center [520, 122] width 13 height 13
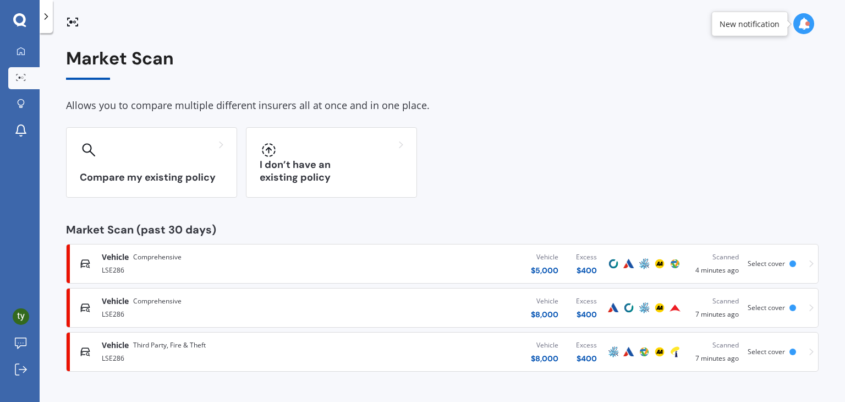
click at [447, 321] on div "Vehicle $ 8,000 Excess $ 400" at bounding box center [474, 307] width 263 height 33
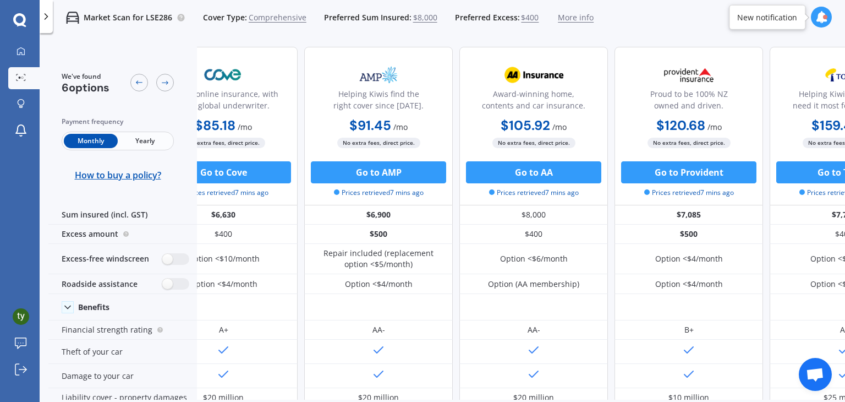
scroll to position [0, 282]
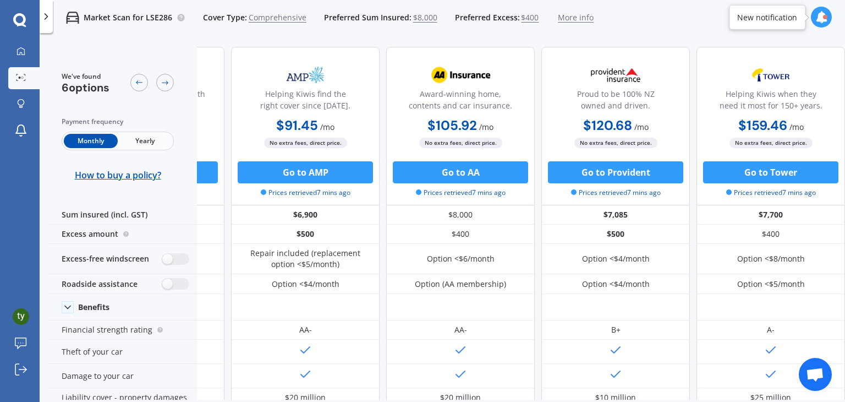
click at [157, 138] on span "Yearly" at bounding box center [145, 141] width 54 height 14
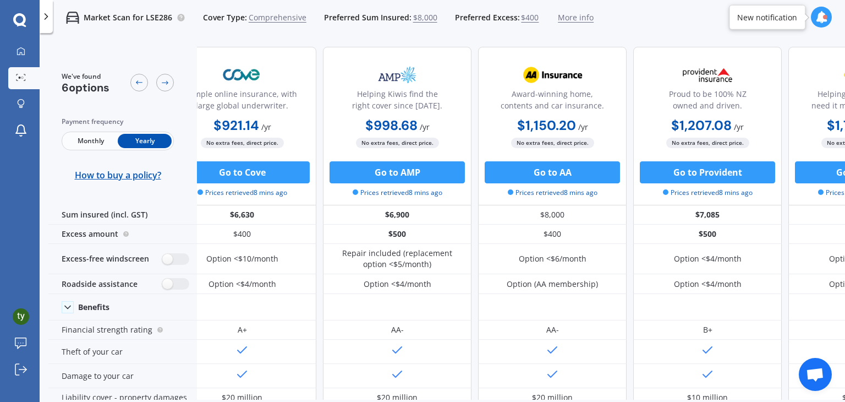
scroll to position [0, 0]
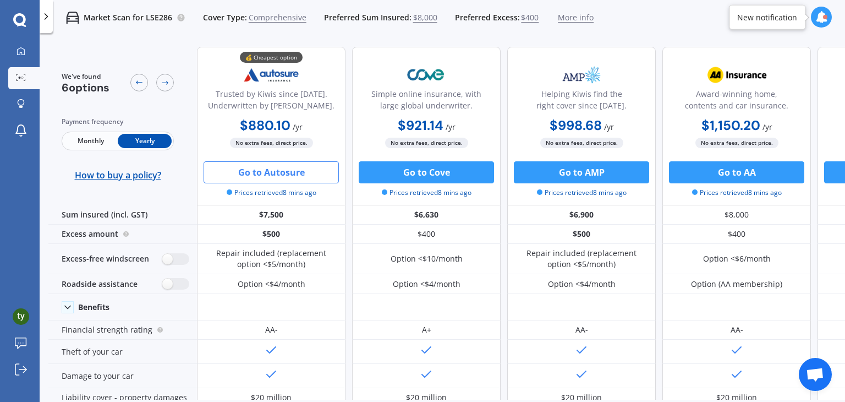
click at [278, 179] on button "Go to Autosure" at bounding box center [271, 172] width 135 height 22
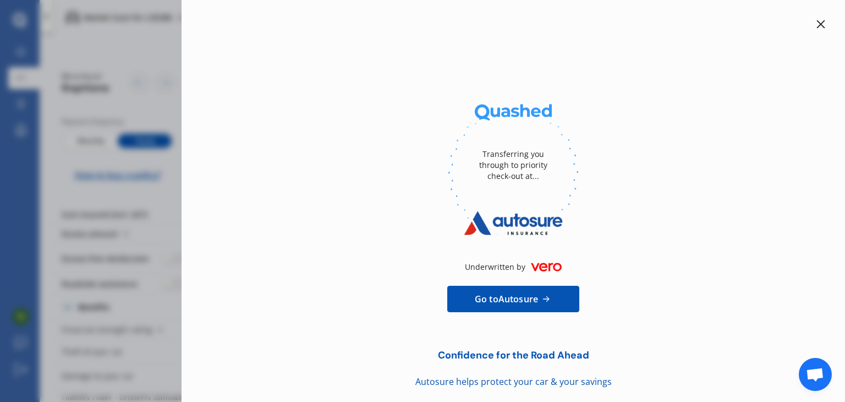
click at [816, 20] on icon at bounding box center [820, 24] width 9 height 9
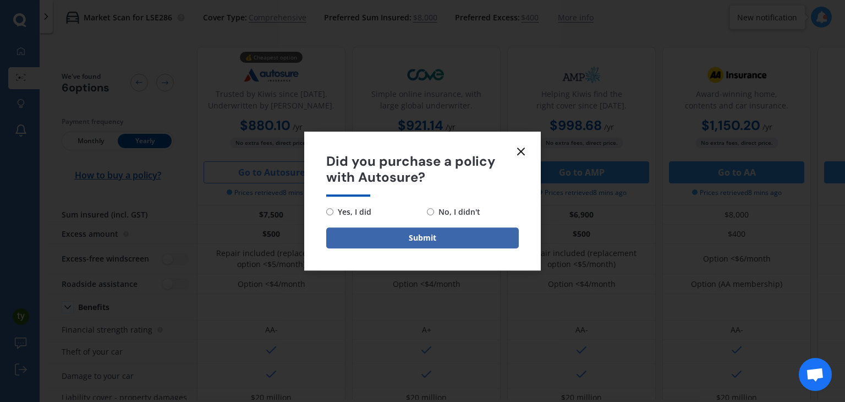
click at [464, 212] on span "No, I didn't" at bounding box center [457, 211] width 46 height 13
click at [434, 212] on input "No, I didn't" at bounding box center [430, 211] width 7 height 7
radio input "true"
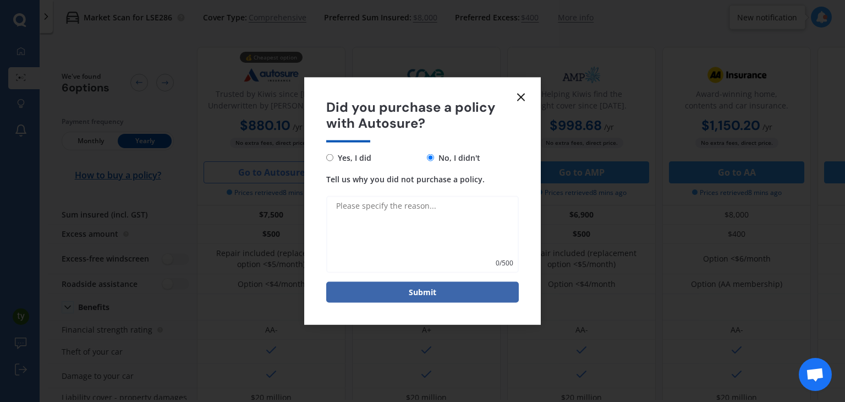
click at [519, 107] on form "Did you purchase a policy with Autosure? Yes, I did No, I didn't Tell us why yo…" at bounding box center [422, 201] width 237 height 247
click at [519, 96] on icon at bounding box center [520, 97] width 13 height 13
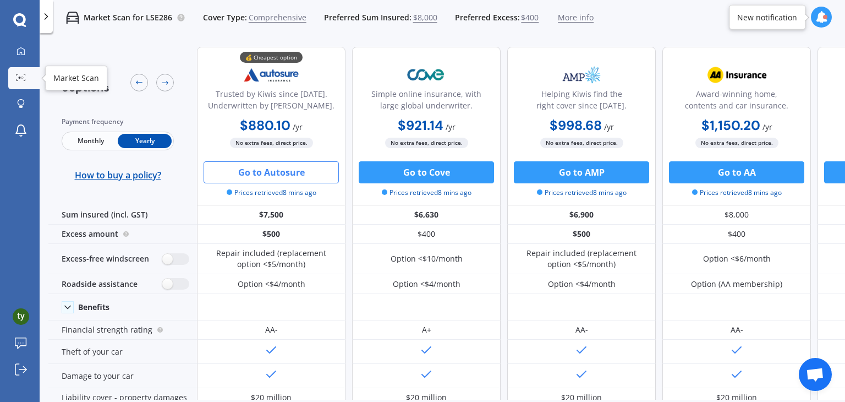
click at [15, 83] on link "Market Scan" at bounding box center [23, 78] width 31 height 22
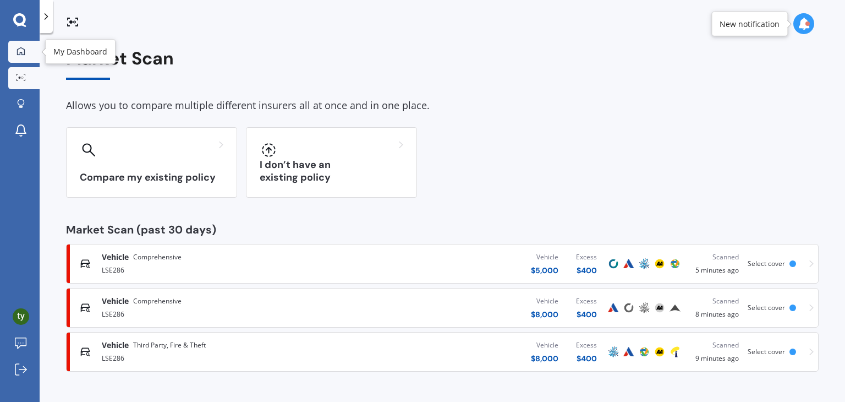
click at [28, 52] on div at bounding box center [21, 52] width 17 height 10
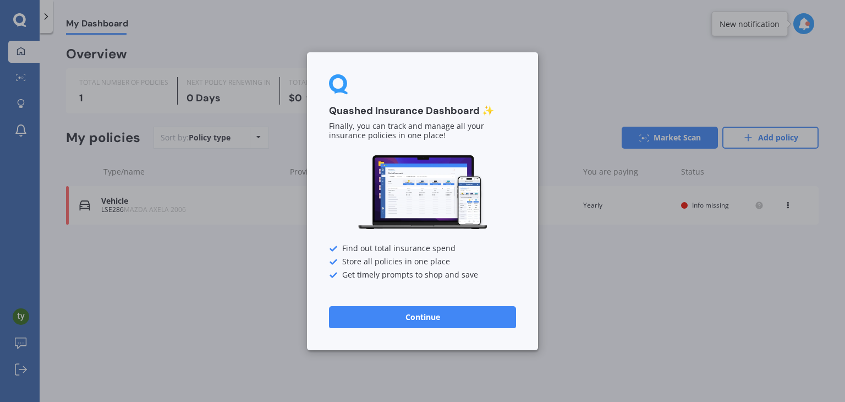
click at [457, 321] on button "Continue" at bounding box center [422, 316] width 187 height 22
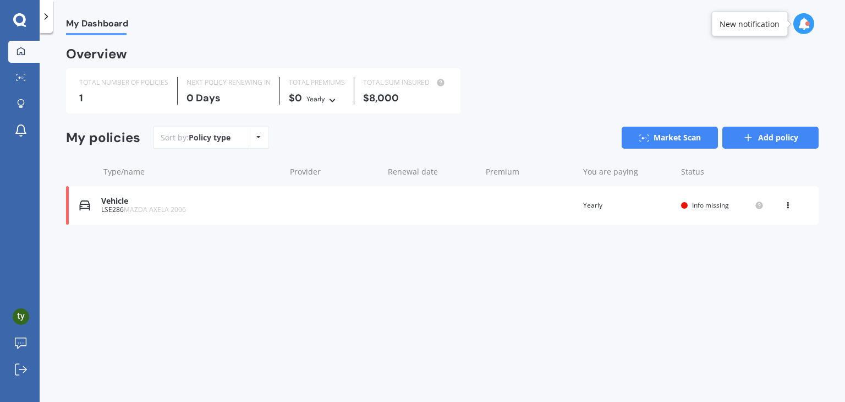
click at [759, 141] on link "Add policy" at bounding box center [770, 138] width 96 height 22
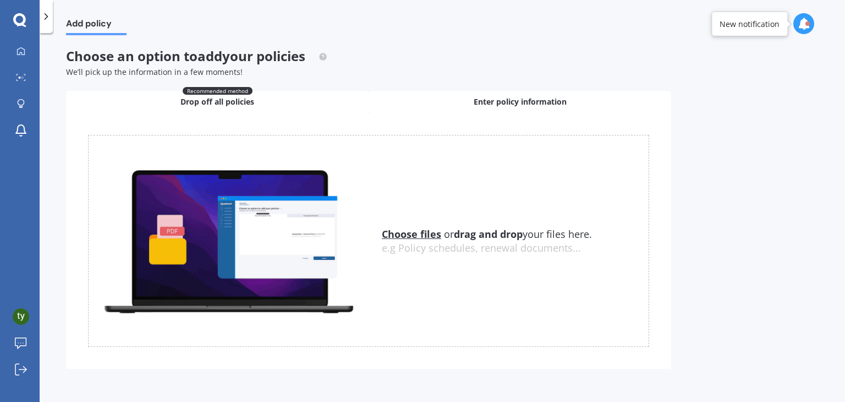
click at [490, 105] on span "Enter policy information" at bounding box center [520, 101] width 93 height 11
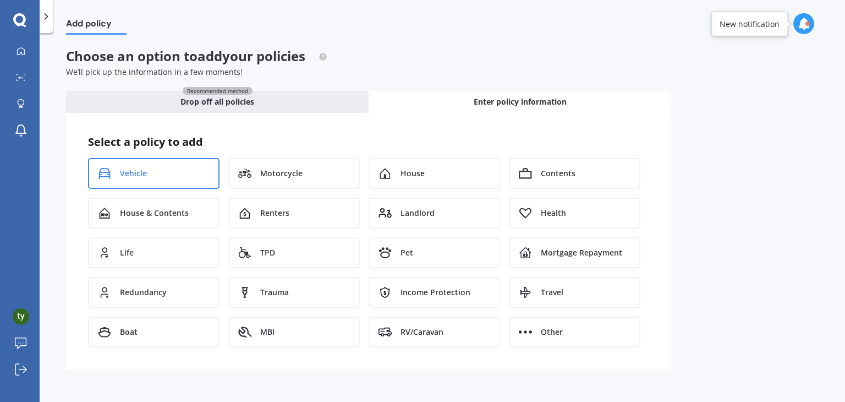
click at [161, 166] on div "Vehicle" at bounding box center [153, 173] width 131 height 31
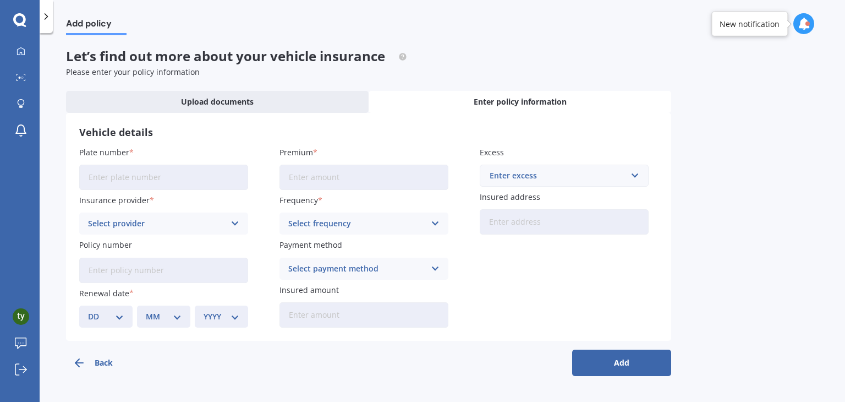
click at [140, 179] on input "Plate number" at bounding box center [163, 176] width 169 height 25
type input "LSE286"
click at [168, 225] on div "Select provider" at bounding box center [156, 223] width 137 height 12
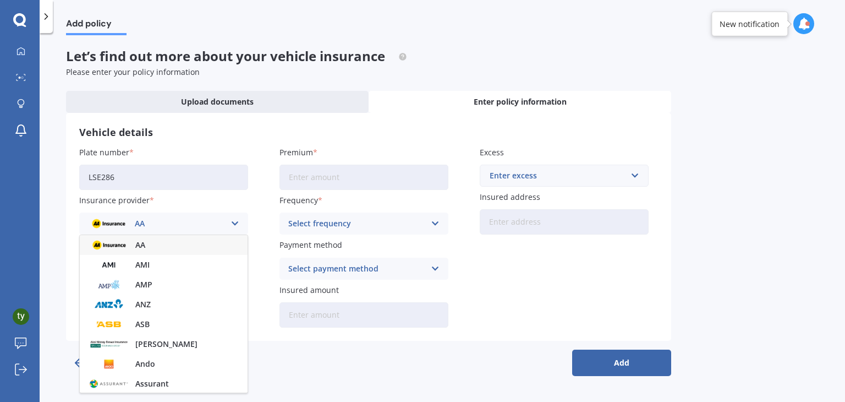
click at [165, 223] on div "AA" at bounding box center [156, 223] width 137 height 12
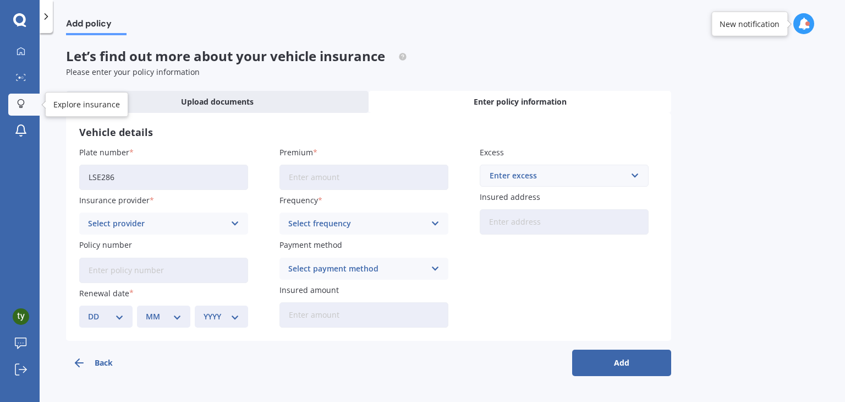
click at [19, 106] on icon at bounding box center [21, 103] width 8 height 9
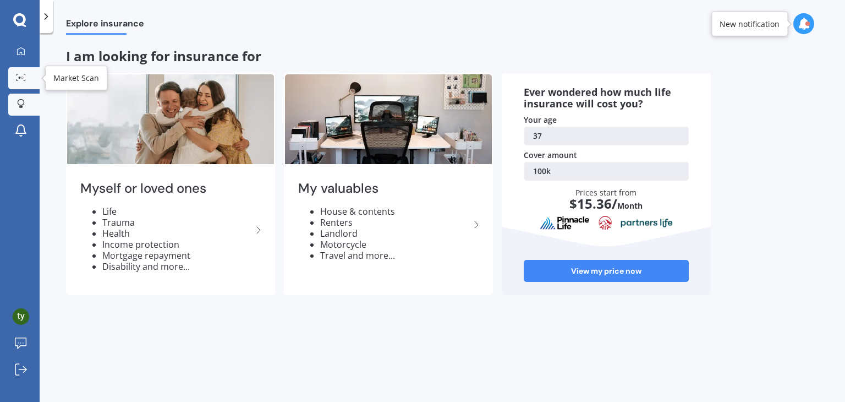
click at [16, 79] on icon at bounding box center [21, 77] width 10 height 7
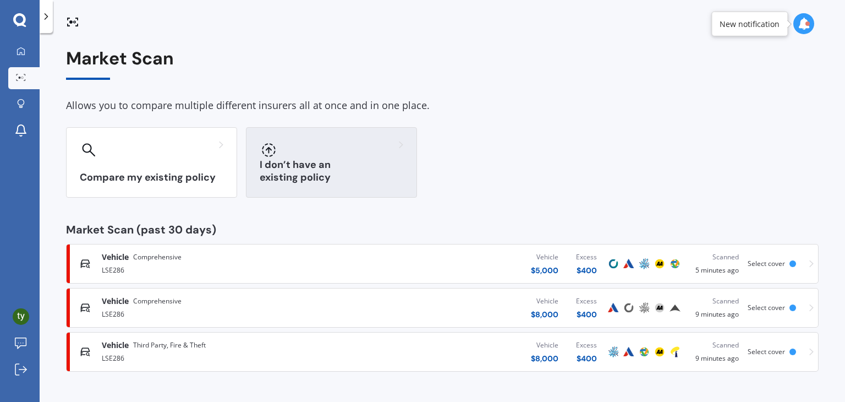
click at [337, 151] on div at bounding box center [332, 150] width 144 height 18
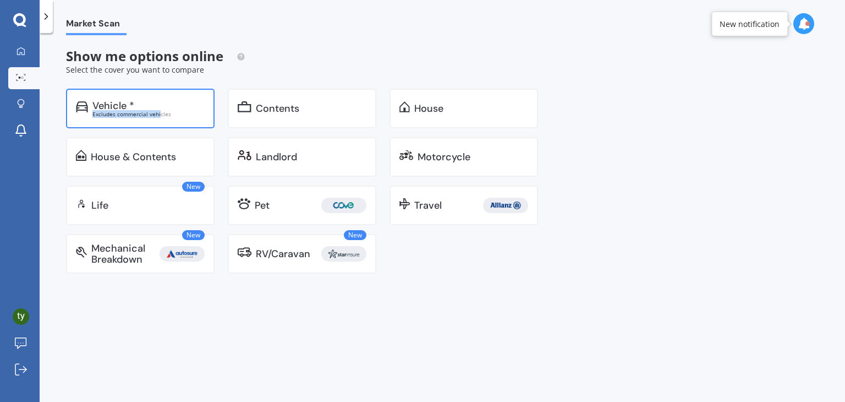
click at [158, 109] on div "Vehicle * Excludes commercial vehicles" at bounding box center [148, 108] width 112 height 17
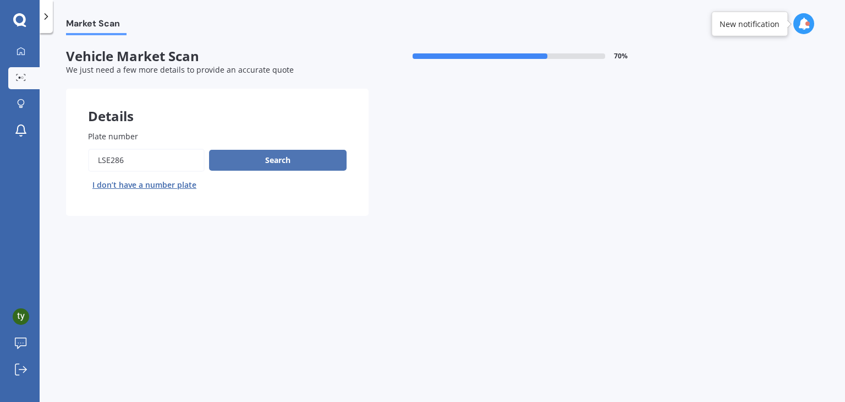
click at [235, 164] on button "Search" at bounding box center [278, 160] width 138 height 21
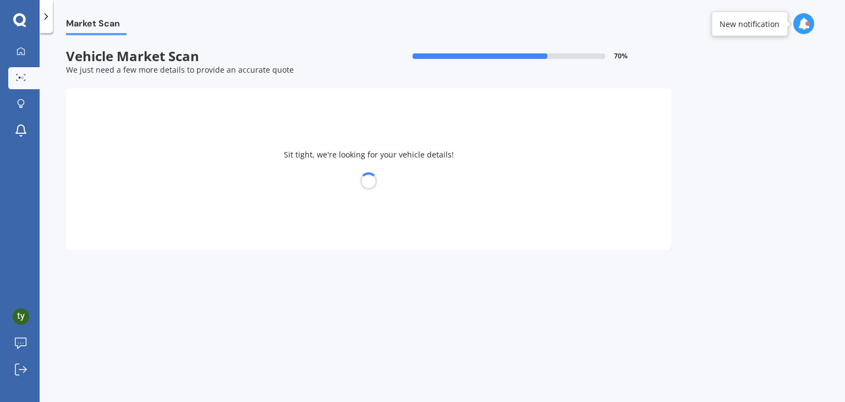
select select "MAZDA"
select select "AXELA"
select select "10"
select select "06"
select select "1988"
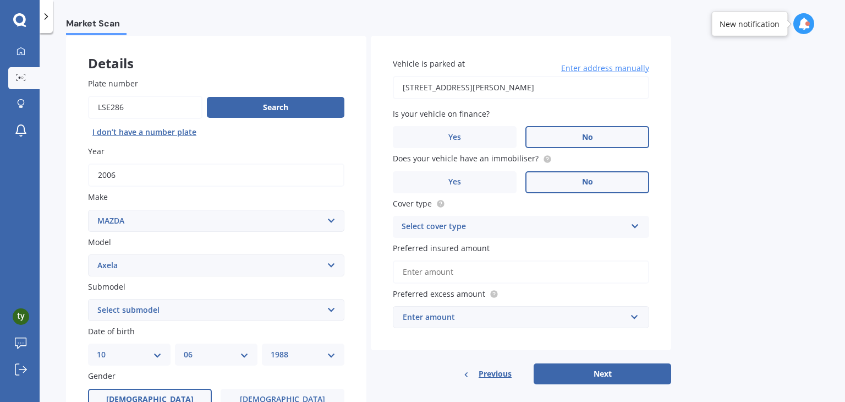
scroll to position [55, 0]
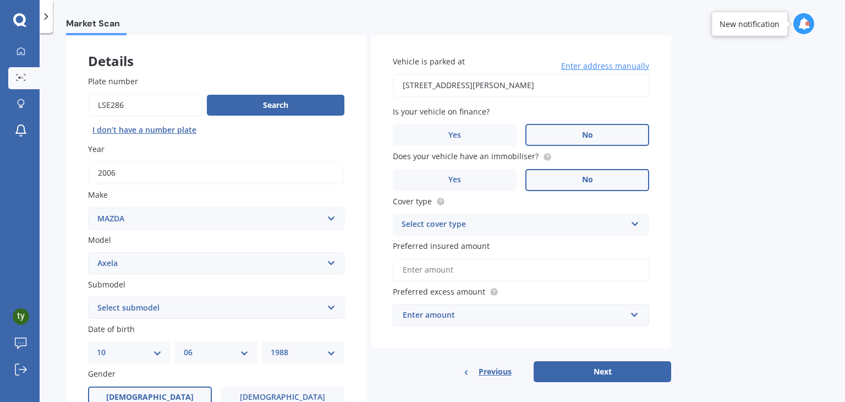
click at [489, 218] on div "Select cover type" at bounding box center [514, 224] width 224 height 13
click at [474, 238] on div "Comprehensive" at bounding box center [520, 246] width 255 height 20
click at [475, 270] on input "Preferred insured amount" at bounding box center [521, 269] width 256 height 23
type input "$8,000"
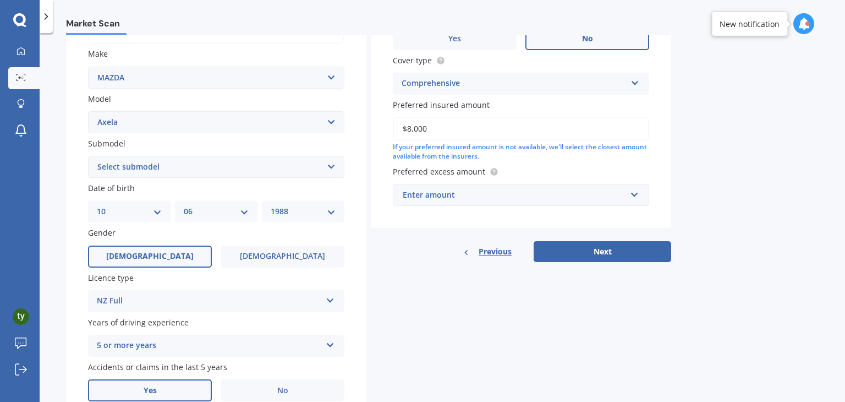
scroll to position [220, 0]
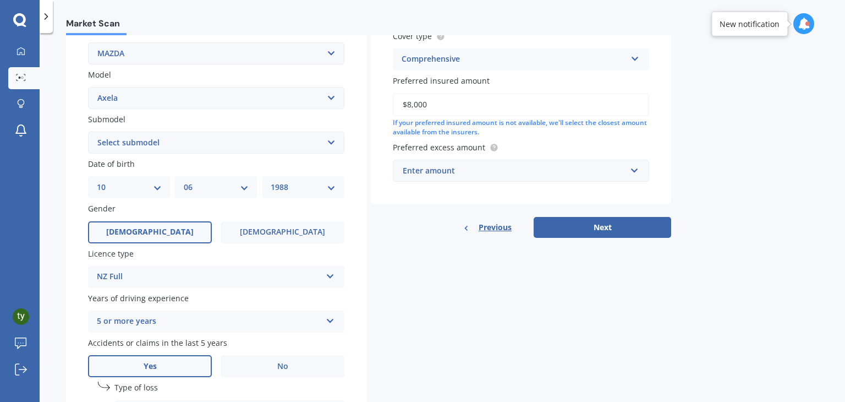
click at [468, 170] on div "Enter amount" at bounding box center [514, 170] width 223 height 12
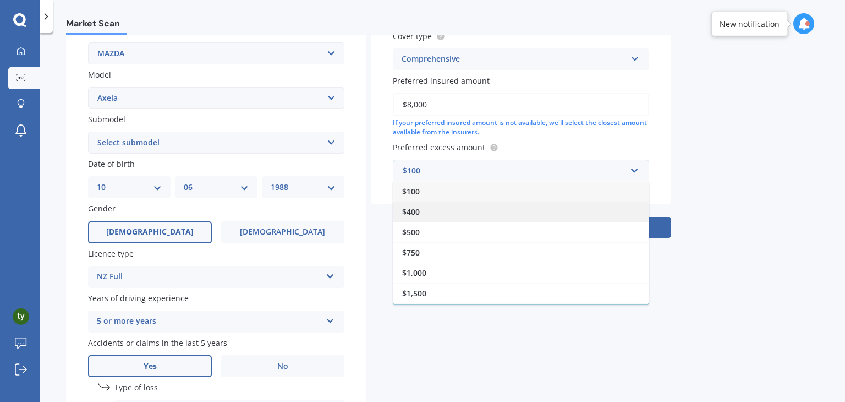
click at [460, 206] on div "$400" at bounding box center [520, 211] width 255 height 20
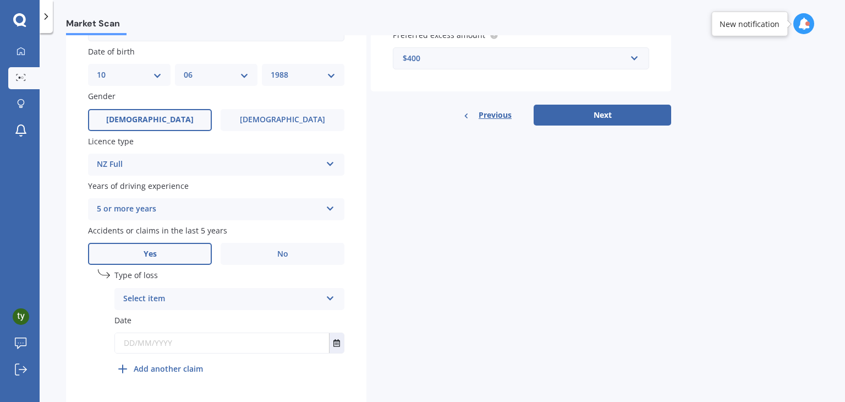
scroll to position [365, 0]
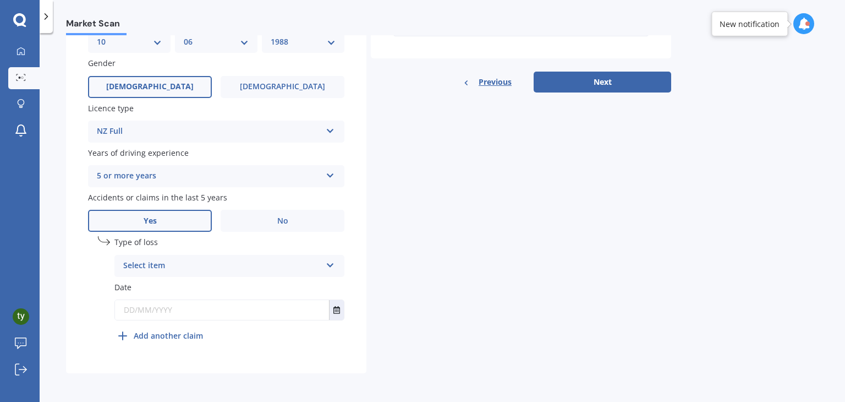
click at [164, 309] on input "text" at bounding box center [222, 310] width 214 height 20
click at [334, 311] on icon "Select date" at bounding box center [336, 310] width 7 height 8
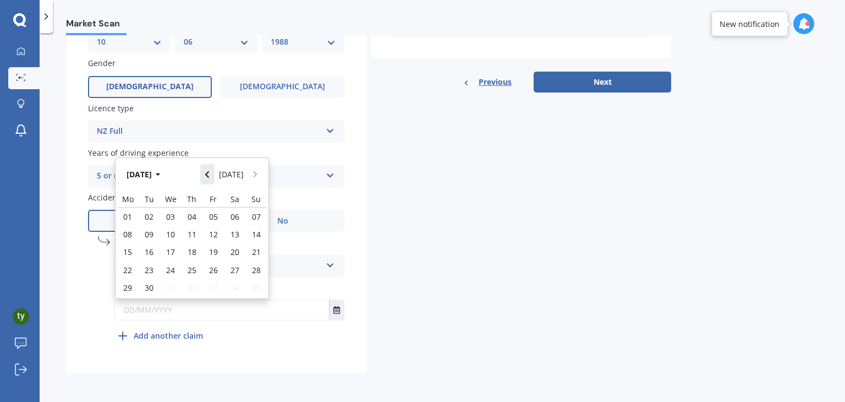
click at [215, 178] on button "Navigate back" at bounding box center [207, 174] width 14 height 20
click at [215, 178] on button "Navigate back" at bounding box center [207, 171] width 14 height 20
click at [215, 178] on button "Navigate back" at bounding box center [207, 174] width 14 height 20
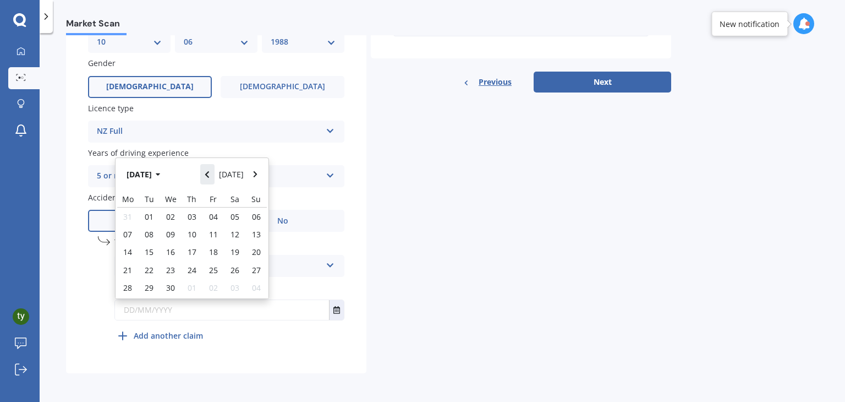
click at [215, 178] on button "Navigate back" at bounding box center [207, 174] width 14 height 20
click at [215, 178] on button "Navigate back" at bounding box center [207, 171] width 14 height 20
click at [251, 172] on button "Navigate forward" at bounding box center [255, 174] width 14 height 20
click at [150, 261] on span "18" at bounding box center [149, 258] width 9 height 10
type input "[DATE]"
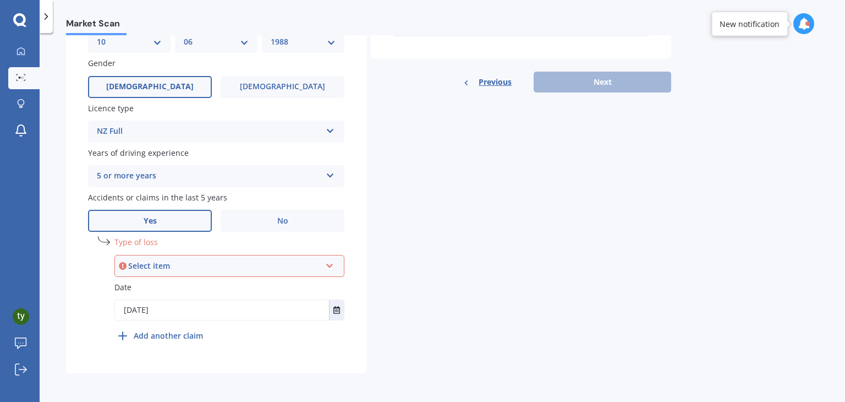
click at [218, 268] on div "Select item" at bounding box center [224, 266] width 193 height 12
click at [194, 288] on div "At fault accident" at bounding box center [230, 287] width 228 height 20
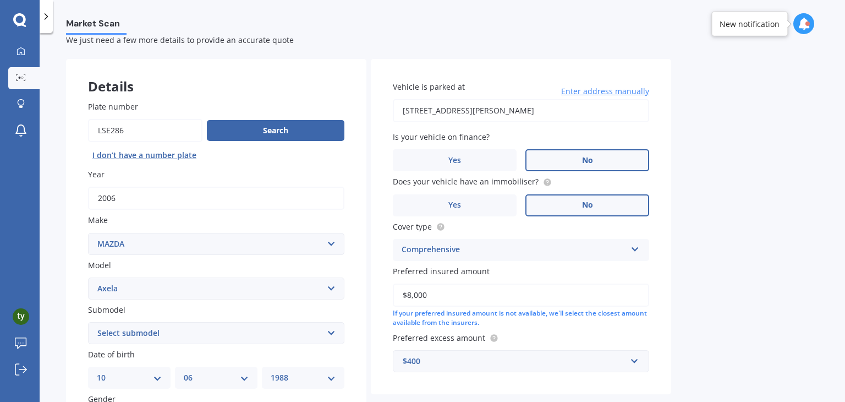
scroll to position [0, 0]
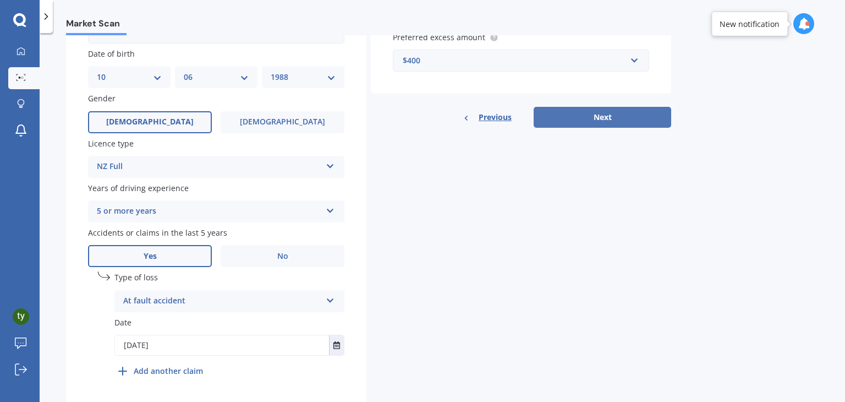
click at [610, 115] on button "Next" at bounding box center [603, 117] width 138 height 21
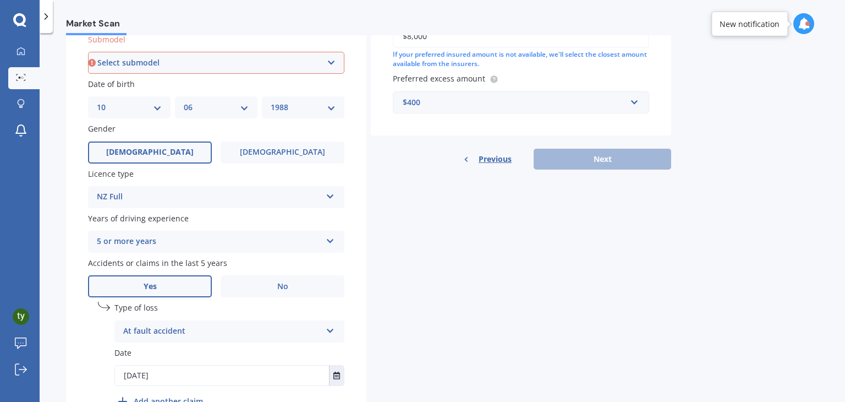
scroll to position [297, 0]
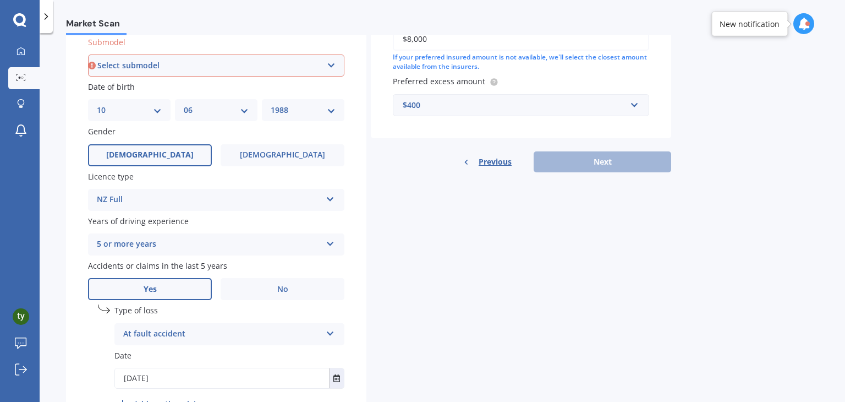
click at [183, 65] on select "Select submodel (All other) 2.3 Sporthatch 2.3 turbo Hatchback Hatchback turbo …" at bounding box center [216, 65] width 256 height 22
select select "HATCHBACK"
click at [88, 54] on select "Select submodel (All other) 2.3 Sporthatch 2.3 turbo Hatchback Hatchback turbo …" at bounding box center [216, 65] width 256 height 22
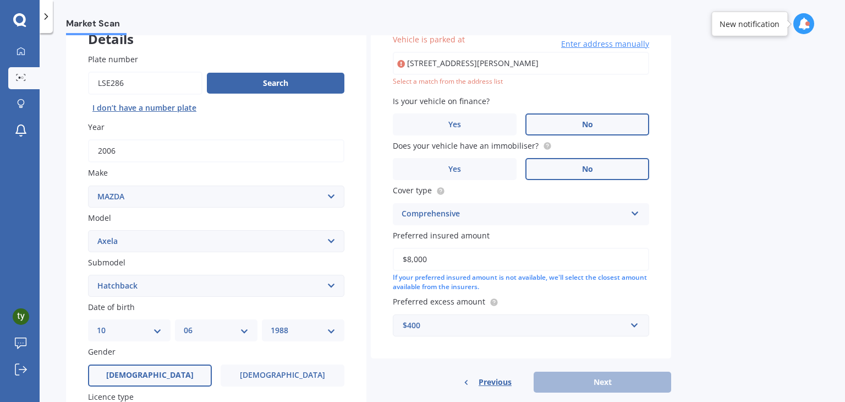
scroll to position [75, 0]
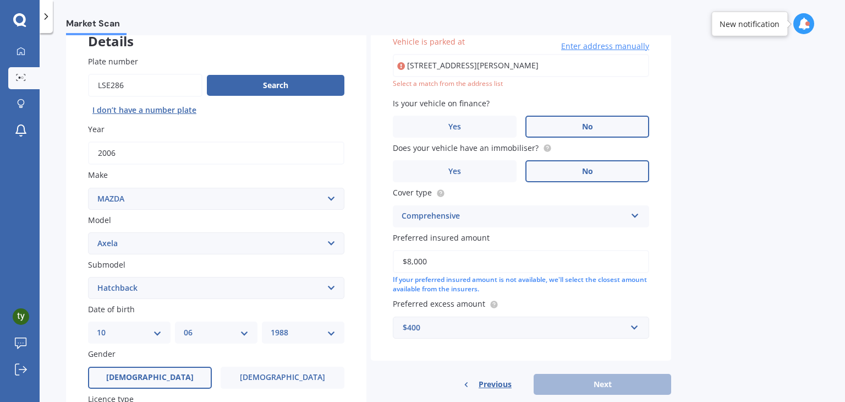
type input "[STREET_ADDRESS][PERSON_NAME]"
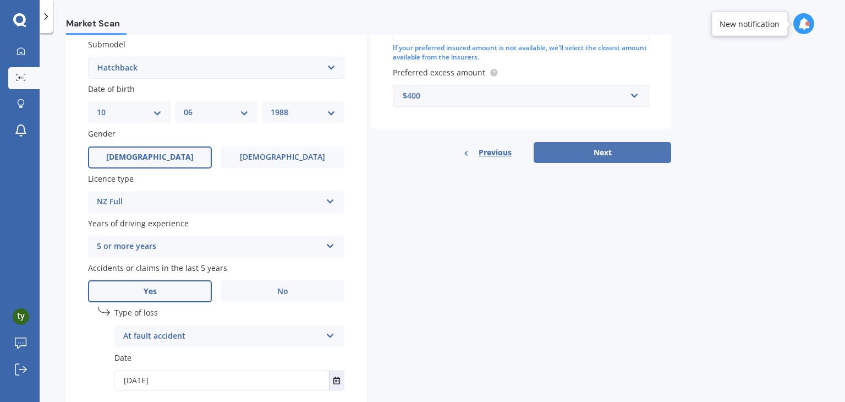
click at [588, 150] on button "Next" at bounding box center [603, 152] width 138 height 21
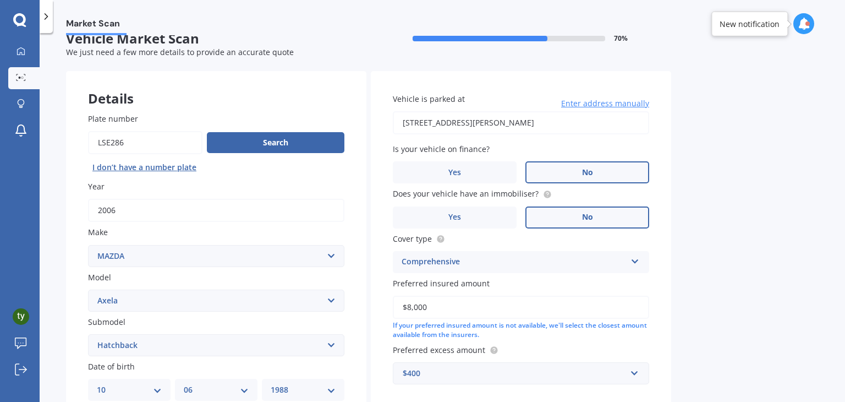
select select "10"
select select "06"
select select "1988"
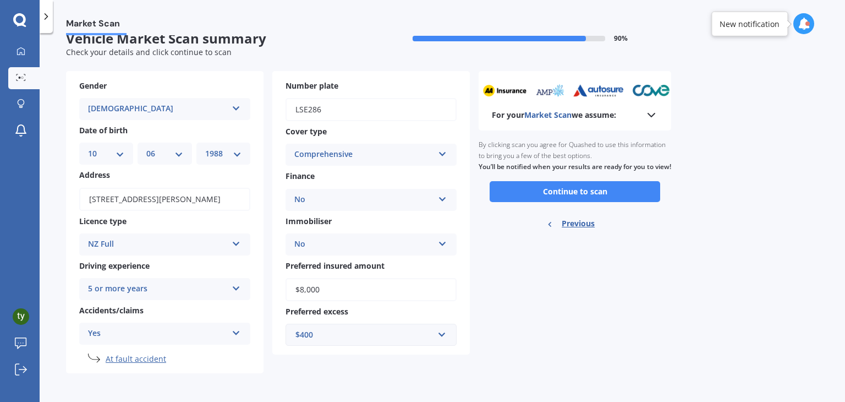
click at [656, 112] on icon at bounding box center [651, 114] width 13 height 13
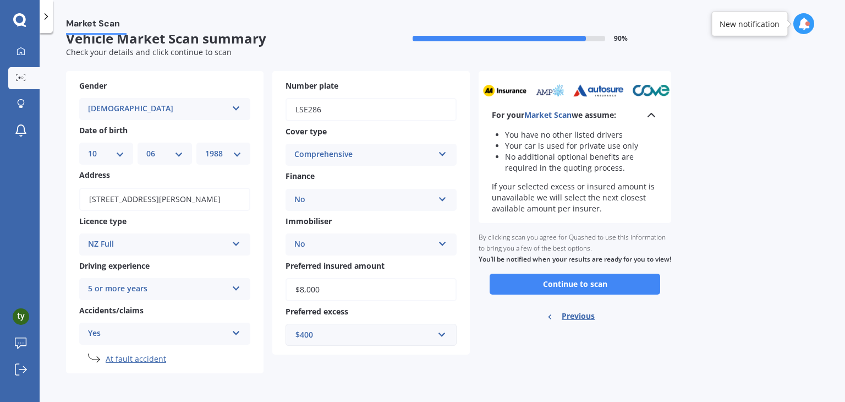
click at [656, 112] on icon at bounding box center [651, 114] width 13 height 13
